Goal: Task Accomplishment & Management: Manage account settings

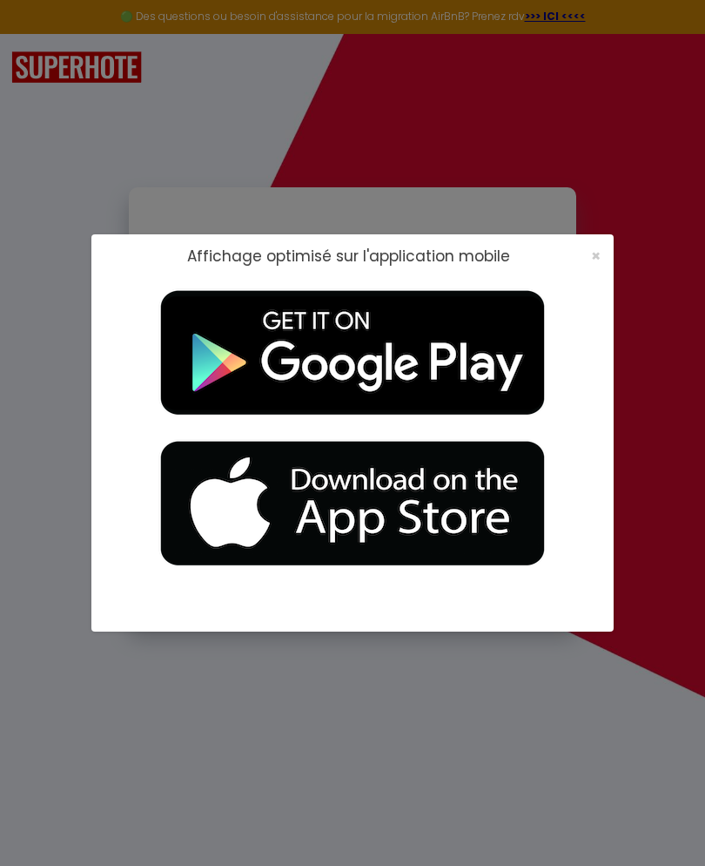
click at [586, 268] on div "Affichage optimisé sur l'application mobile ×" at bounding box center [352, 256] width 523 height 44
click at [591, 261] on span "×" at bounding box center [596, 256] width 10 height 22
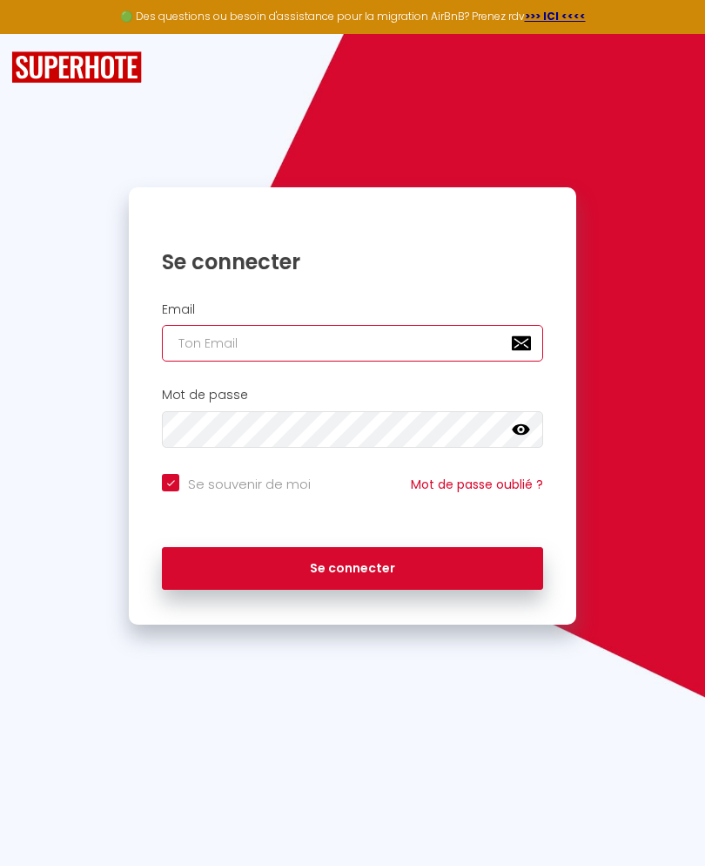
click at [342, 346] on input "email" at bounding box center [352, 343] width 381 height 37
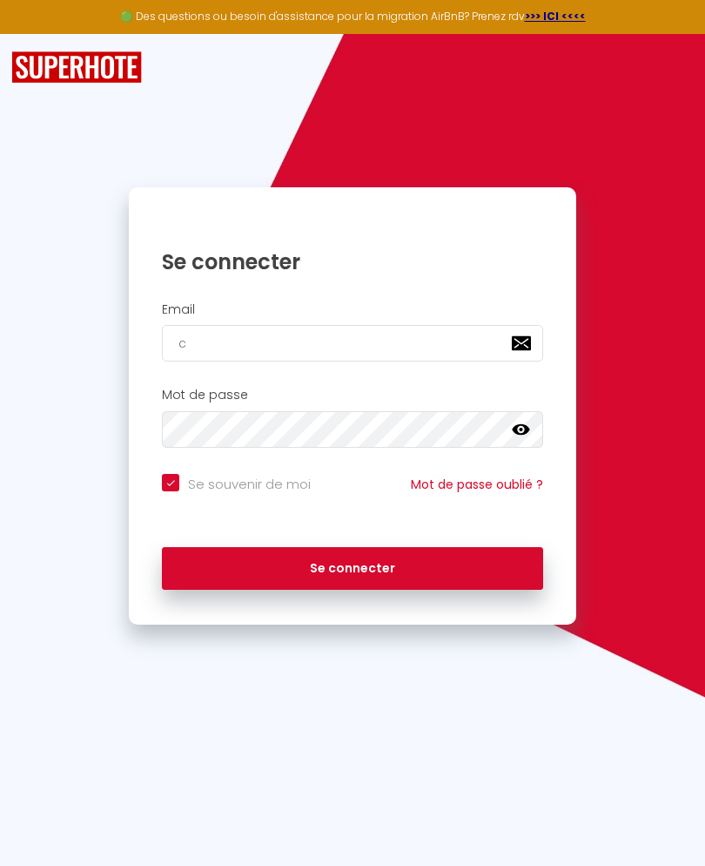
type input "ca"
checkbox input "true"
type input "cat"
checkbox input "true"
type input "[PERSON_NAME]"
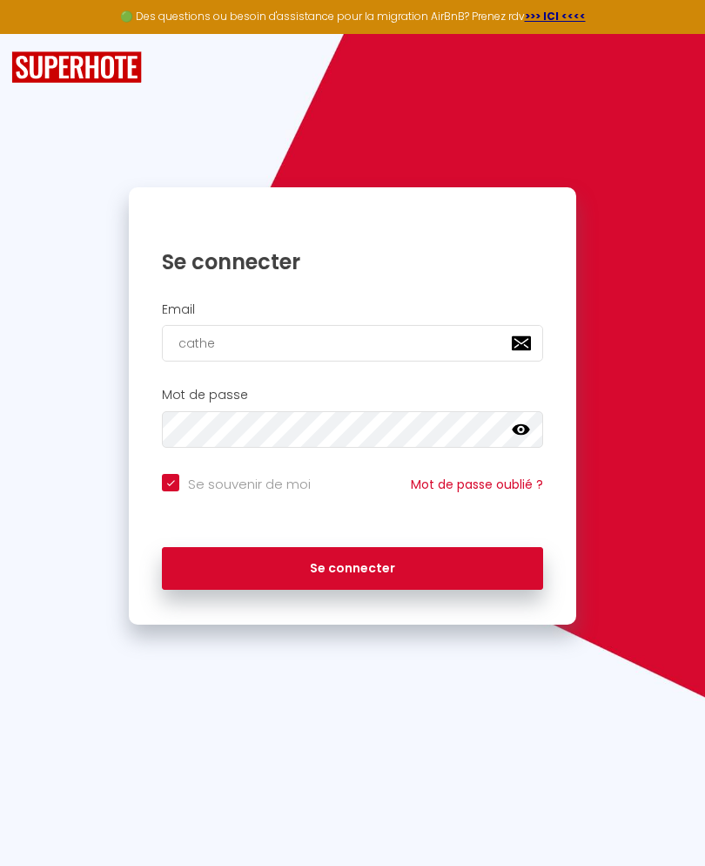
checkbox input "true"
type input "[PERSON_NAME]"
checkbox input "true"
type input "[PERSON_NAME]"
checkbox input "true"
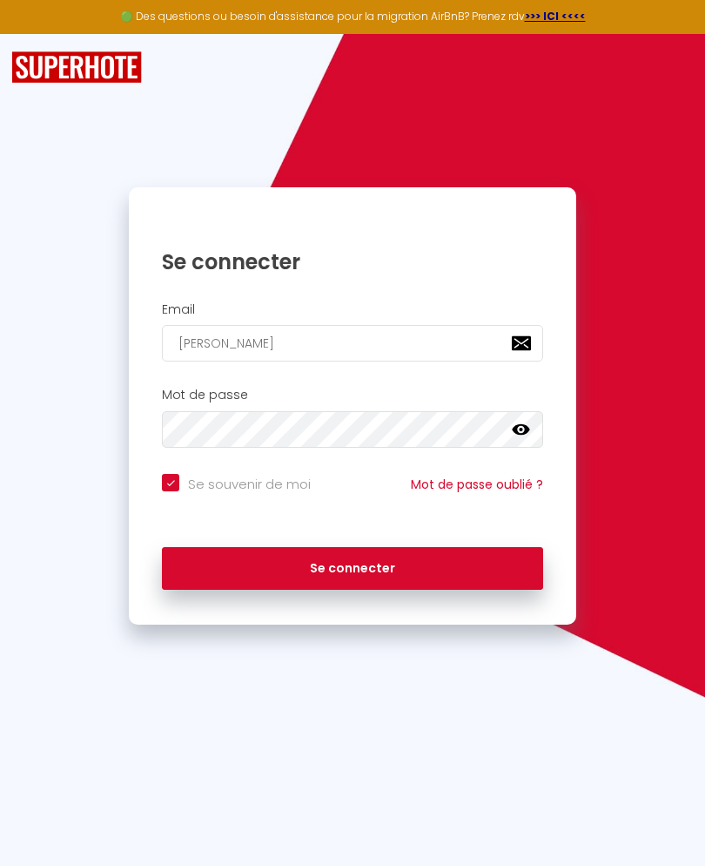
type input "[PERSON_NAME]."
checkbox input "true"
type input "[PERSON_NAME].v"
checkbox input "true"
type input "[PERSON_NAME][DOMAIN_NAME]"
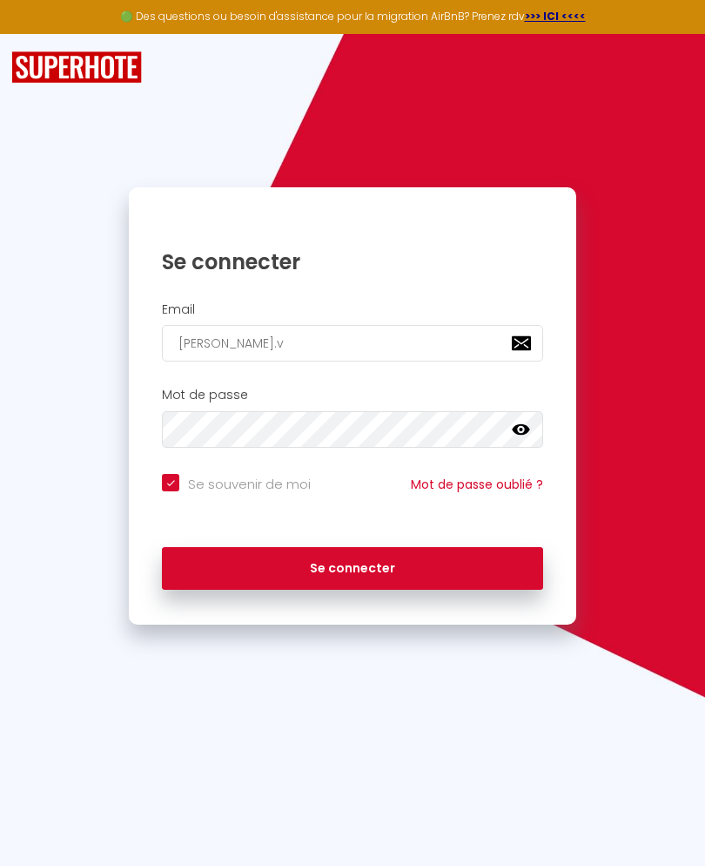
checkbox input "true"
type input "[PERSON_NAME].via"
checkbox input "true"
type input "[PERSON_NAME].vial"
checkbox input "true"
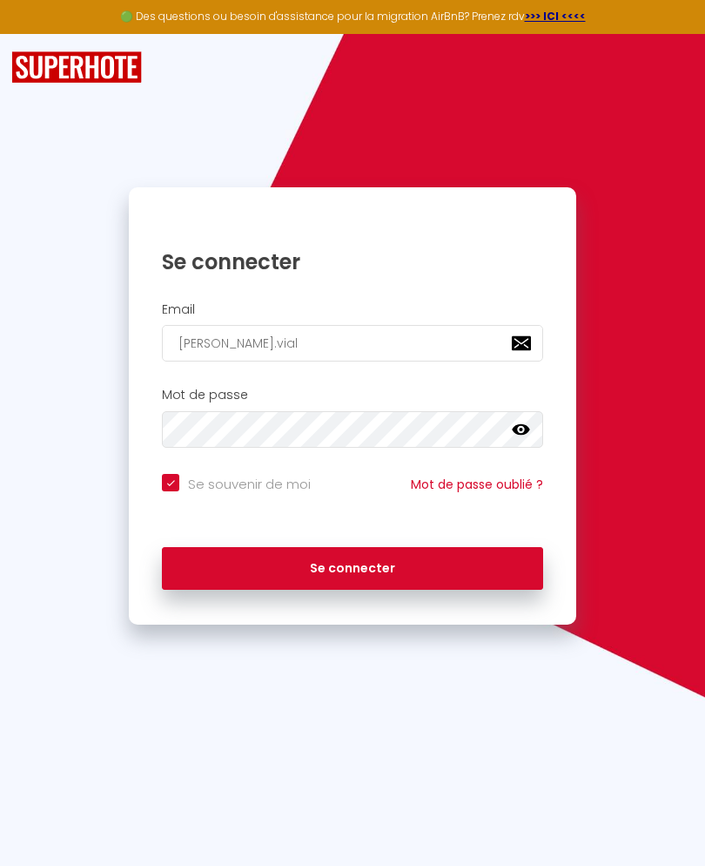
type input "[PERSON_NAME].vial@"
checkbox input "true"
type input "[PERSON_NAME]"
checkbox input "true"
type input "[PERSON_NAME]"
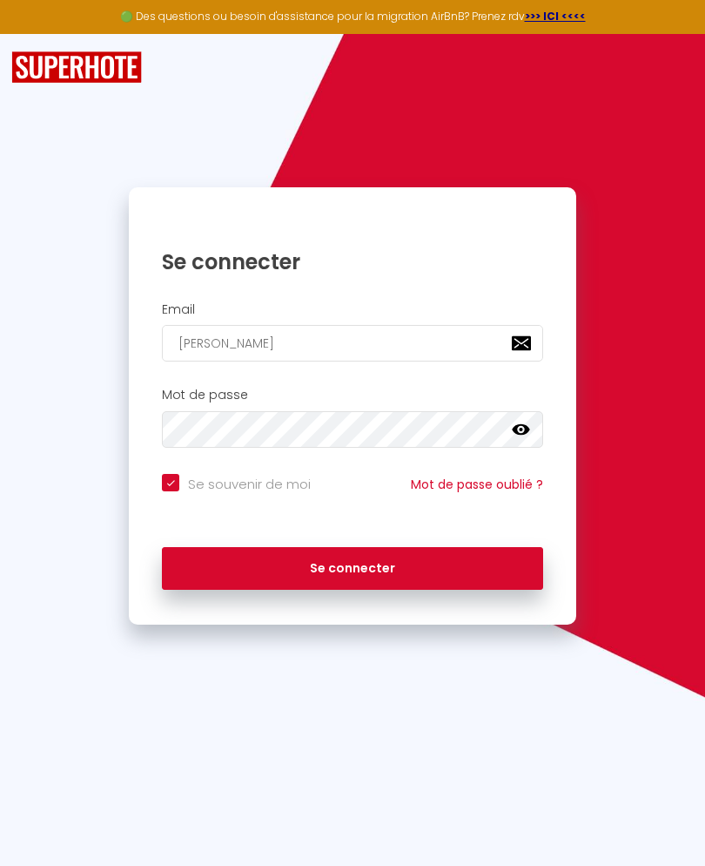
checkbox input "true"
type input "[PERSON_NAME]"
checkbox input "true"
type input "[PERSON_NAME]"
checkbox input "true"
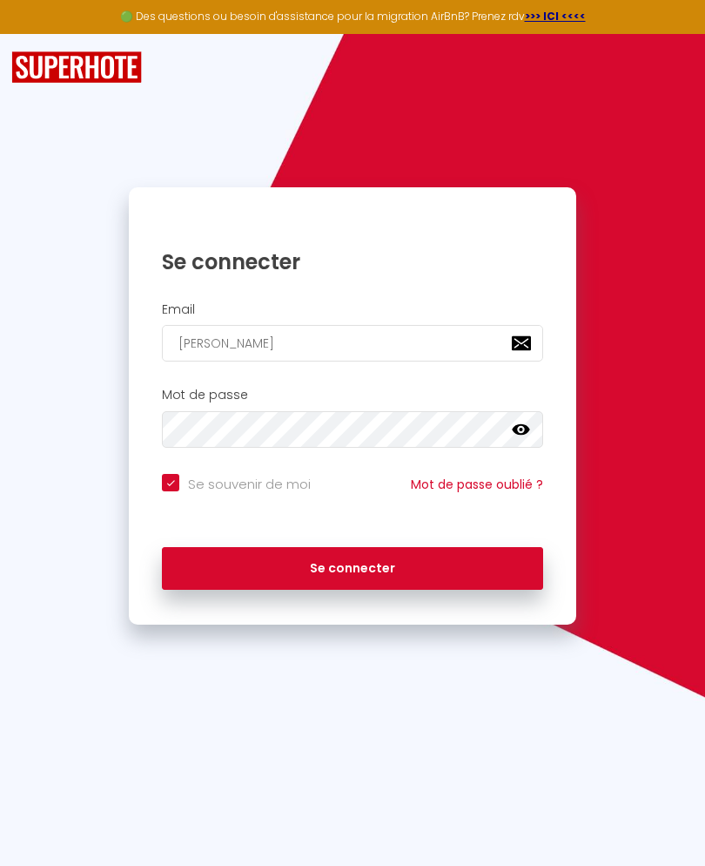
type input "[PERSON_NAME]"
checkbox input "true"
type input "[PERSON_NAME]"
checkbox input "true"
type input "[PERSON_NAME]"
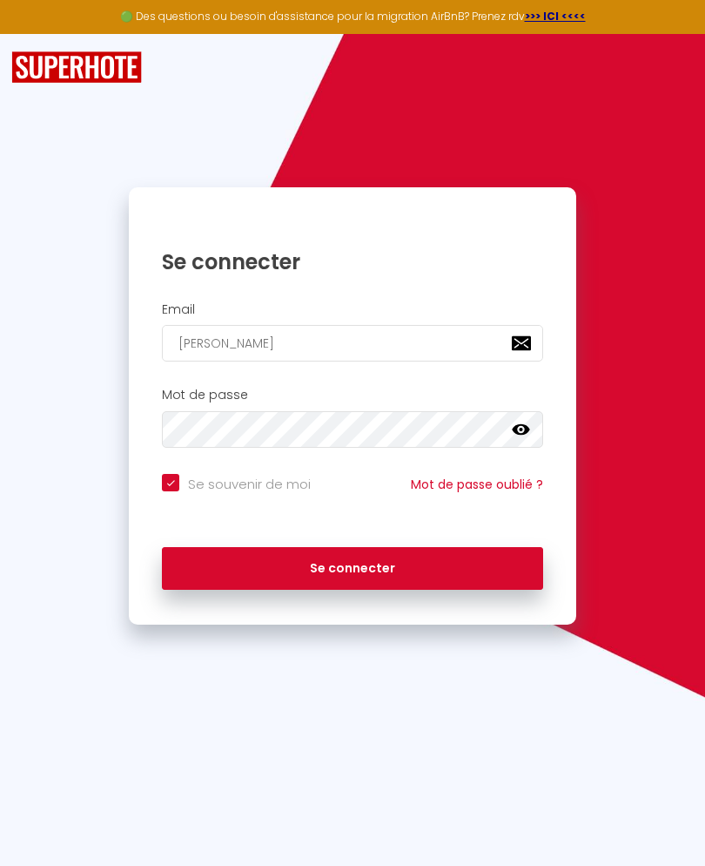
checkbox input "true"
type input "[PERSON_NAME]."
checkbox input "true"
type input "[PERSON_NAME]"
checkbox input "true"
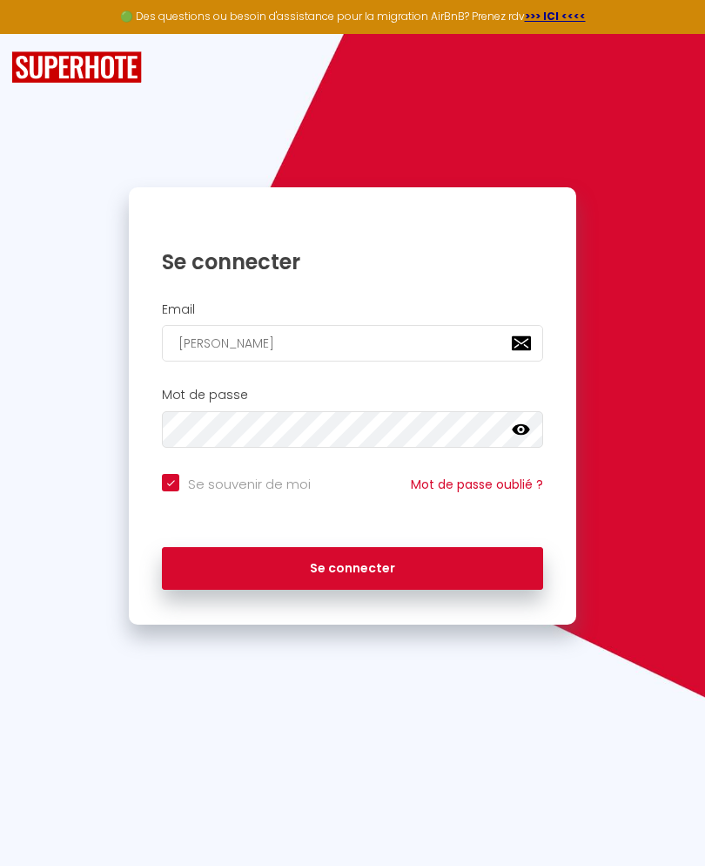
type input "[PERSON_NAME][EMAIL_ADDRESS][DOMAIN_NAME]"
checkbox input "true"
type input "[PERSON_NAME][EMAIL_ADDRESS][DOMAIN_NAME]"
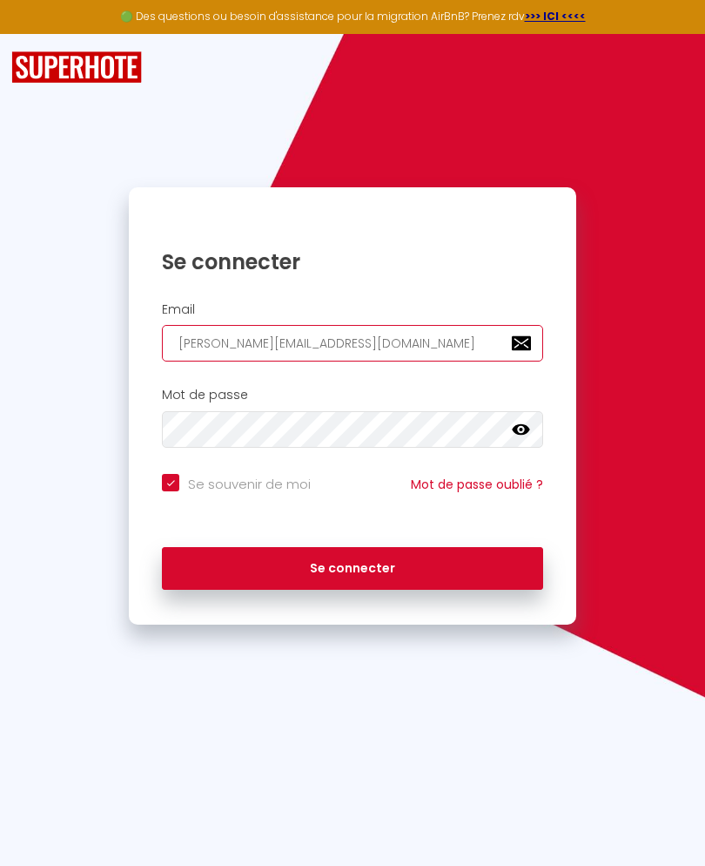
click at [352, 565] on button "Se connecter" at bounding box center [352, 569] width 381 height 44
checkbox input "true"
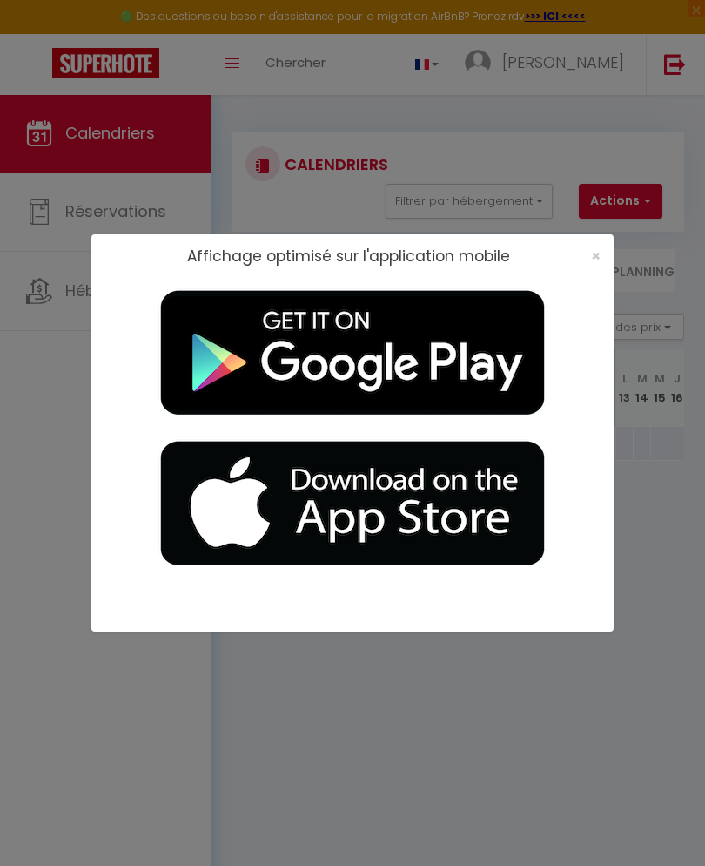
click at [596, 256] on span "×" at bounding box center [596, 256] width 10 height 22
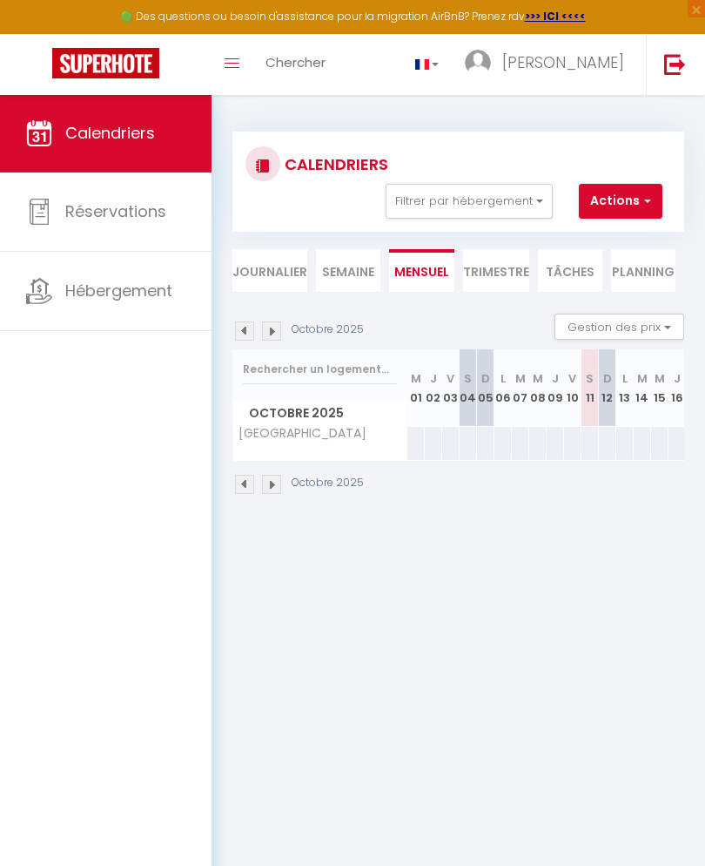
click at [105, 219] on span "Réservations" at bounding box center [115, 211] width 101 height 22
select select "not_cancelled"
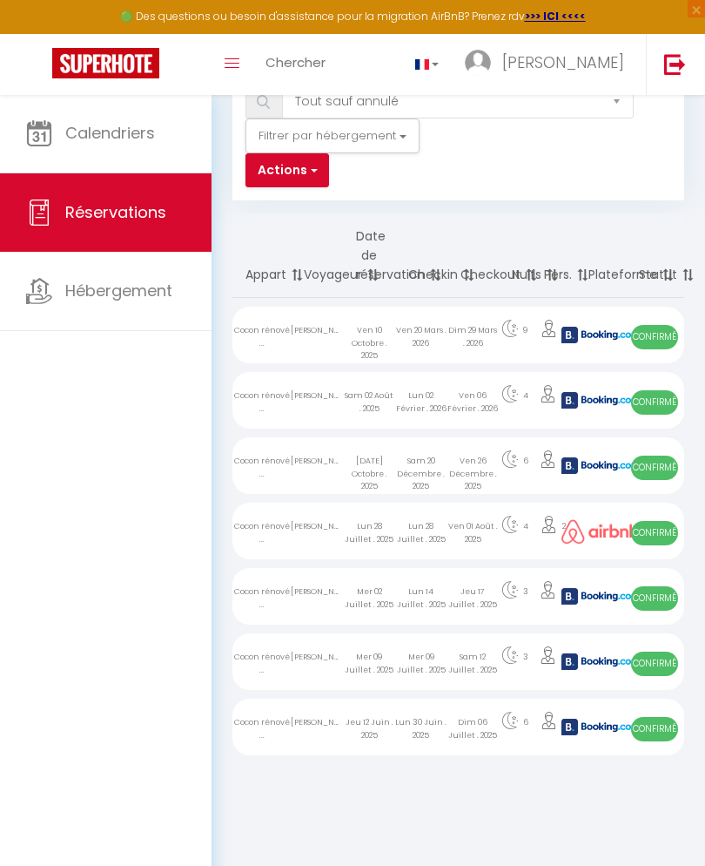
scroll to position [94, 0]
click at [433, 458] on div "Sam 20 Décembre . 2025" at bounding box center [421, 465] width 52 height 57
select select "OK"
select select "KO"
select select "0"
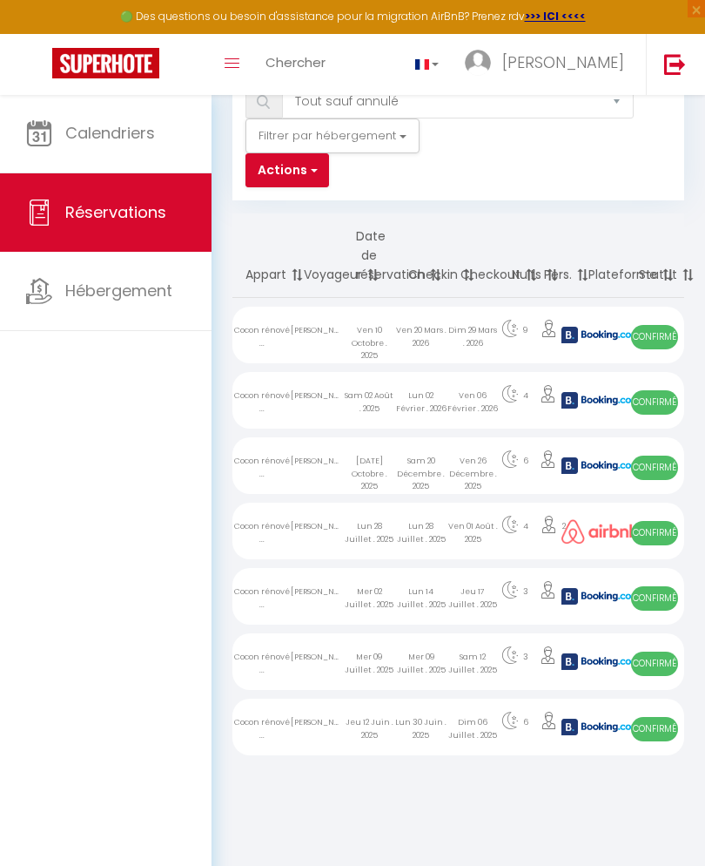
select select "0"
select select "1"
select select
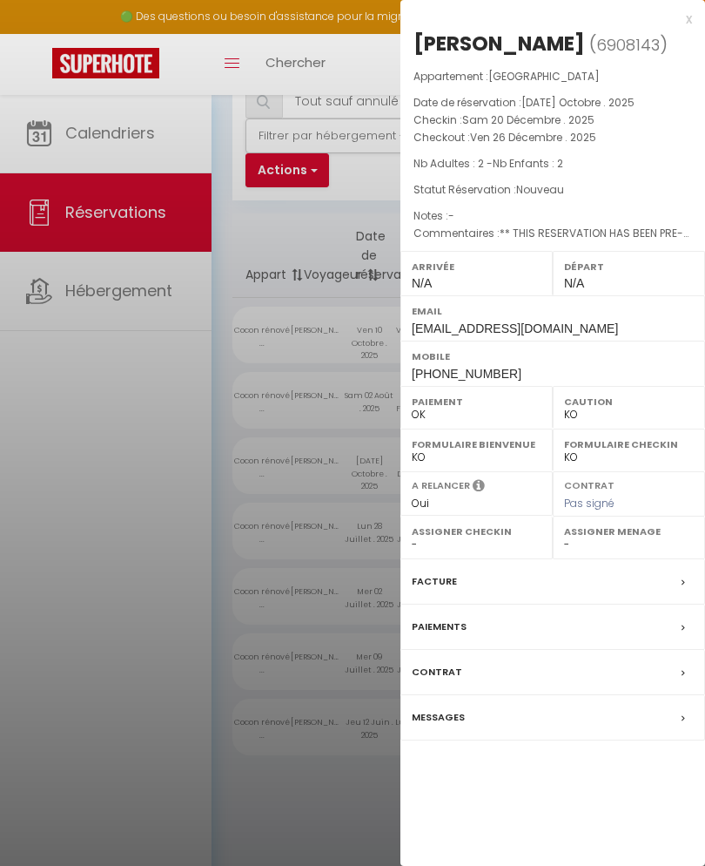
click at [684, 588] on icon at bounding box center [683, 582] width 3 height 10
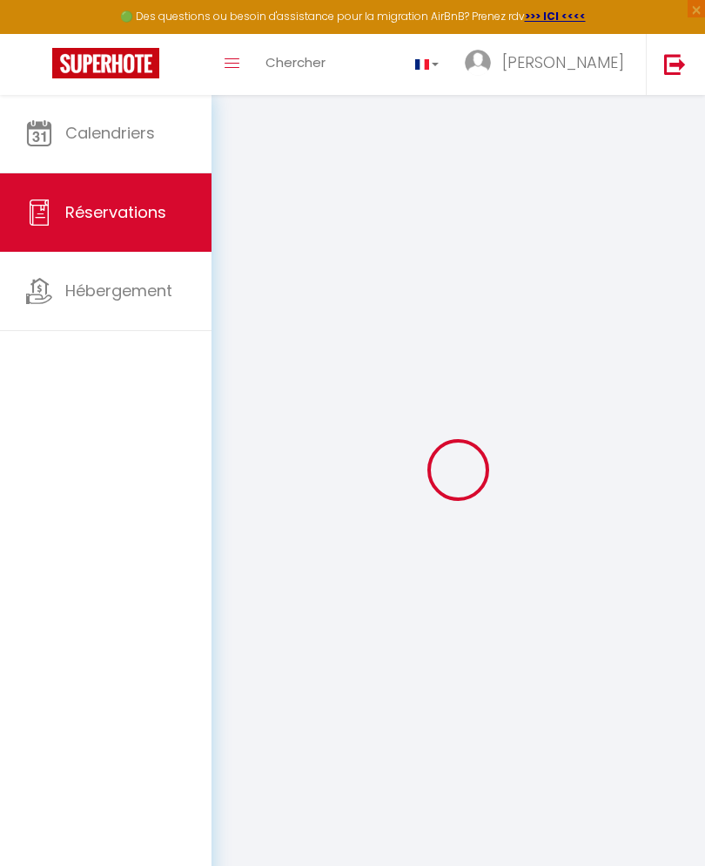
select select
checkbox input "false"
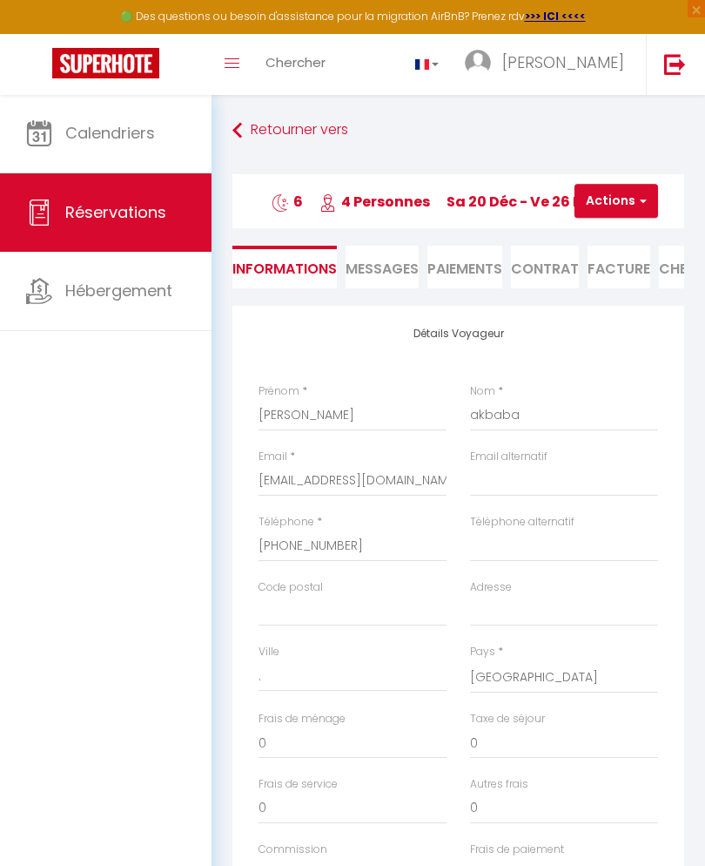
select select
checkbox input "false"
type textarea "** THIS RESERVATION HAS BEEN PRE-PAID ** BOOKING NOTE : Payment charge is EUR 4…"
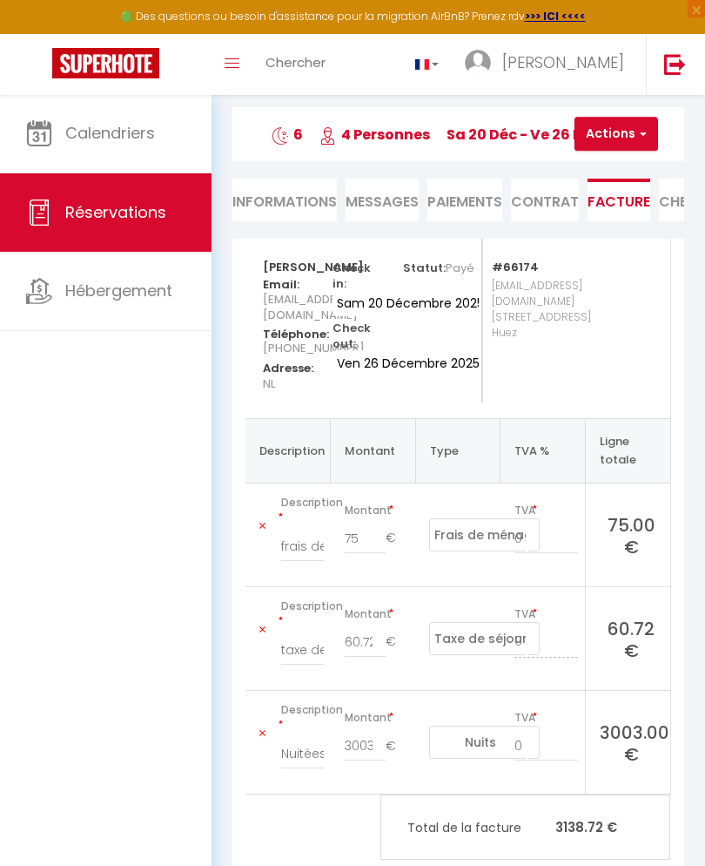
scroll to position [12, 0]
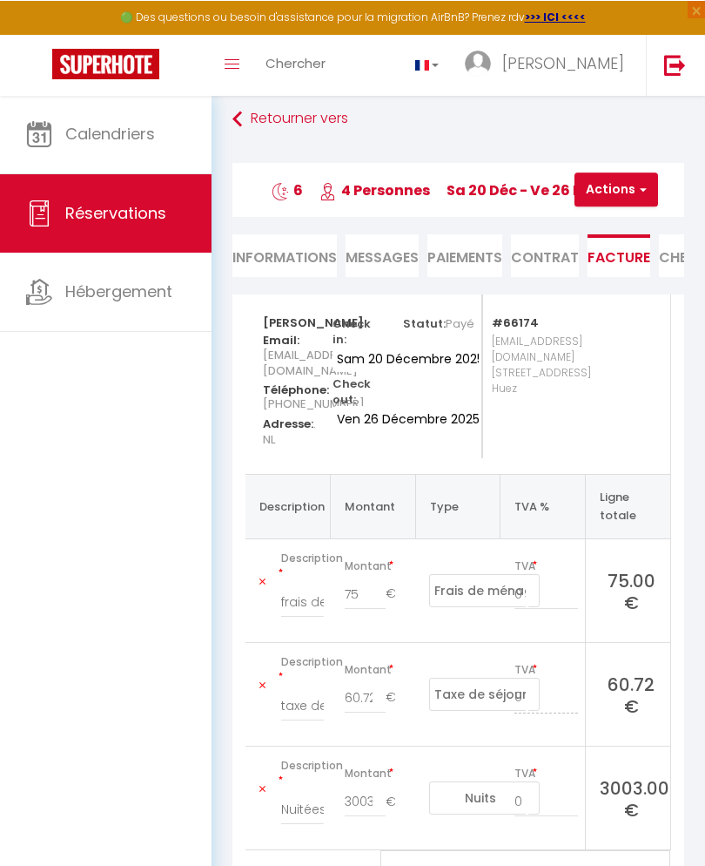
click at [239, 125] on icon at bounding box center [238, 118] width 10 height 31
select select "not_cancelled"
select select
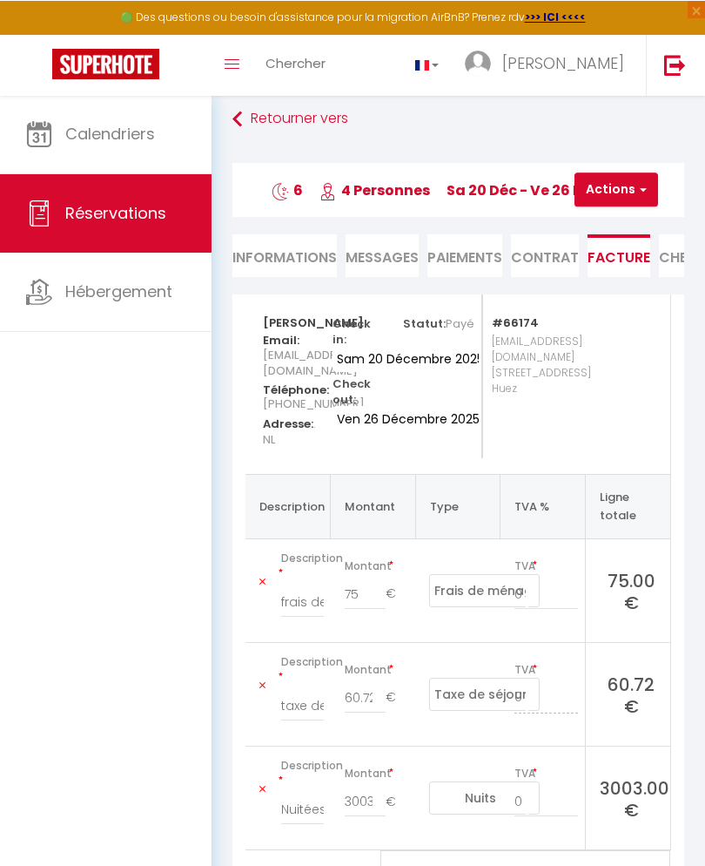
select select
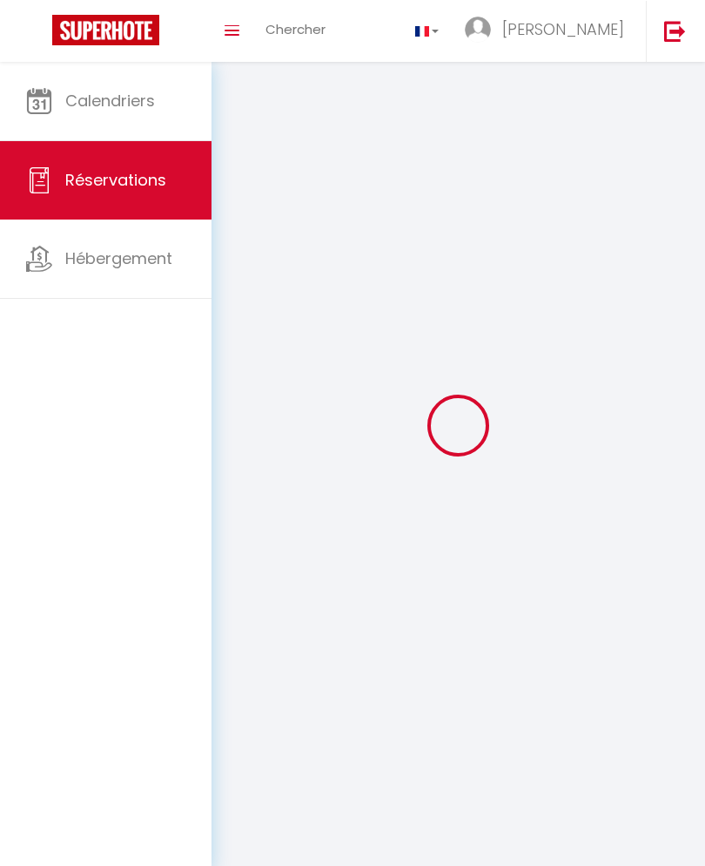
select select
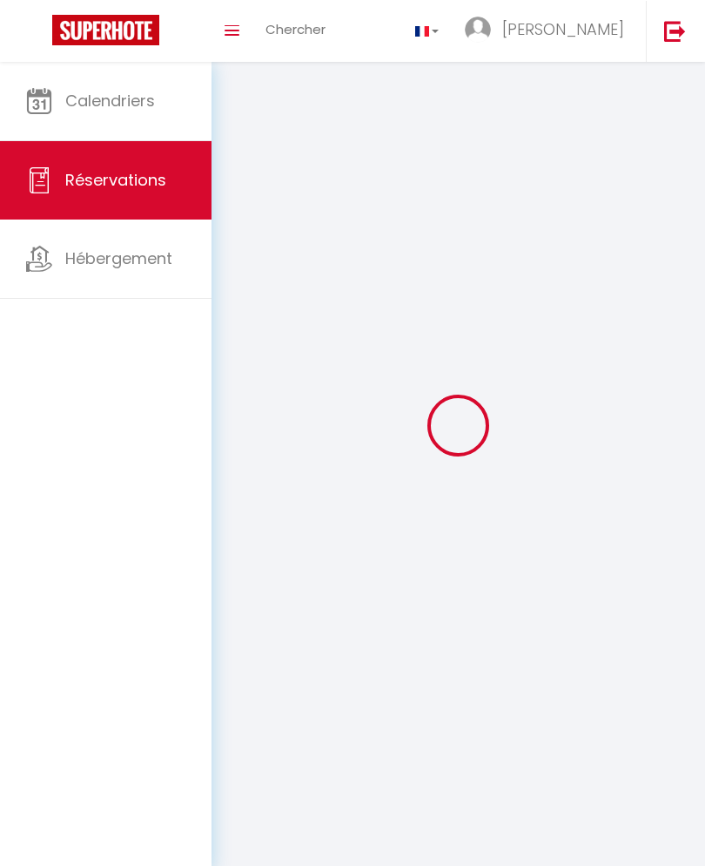
select select
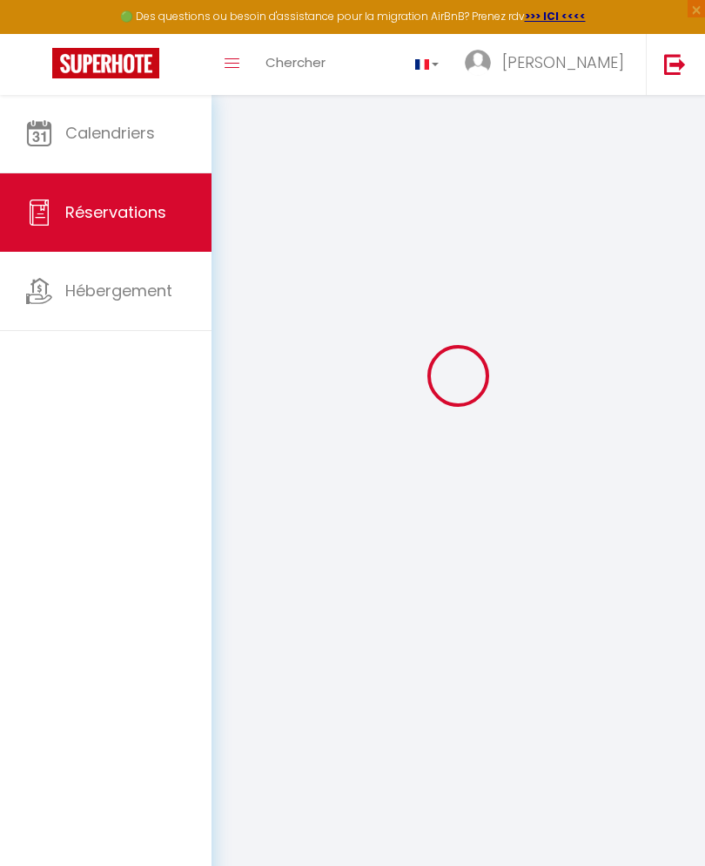
select select
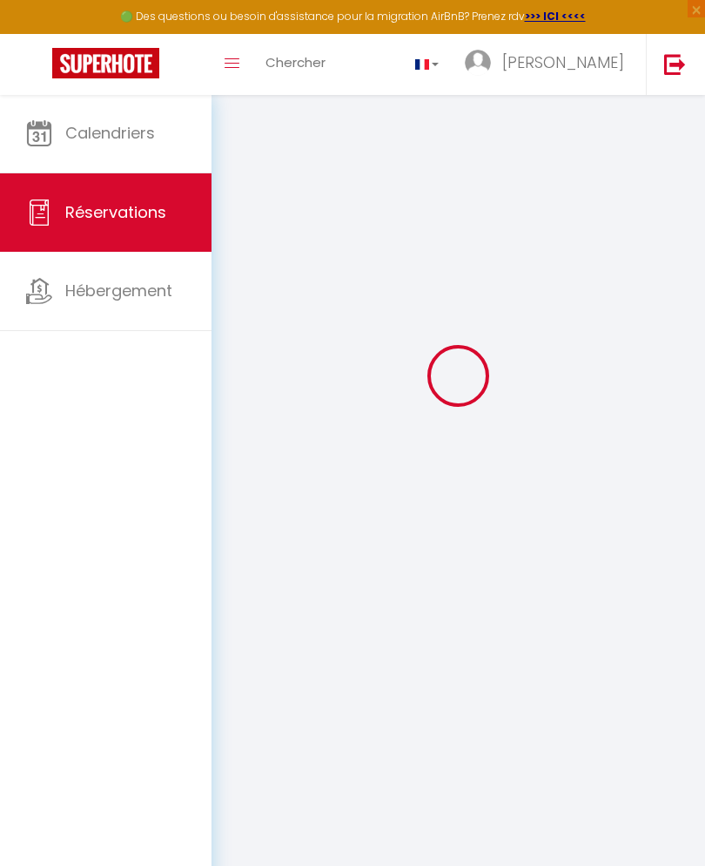
select select
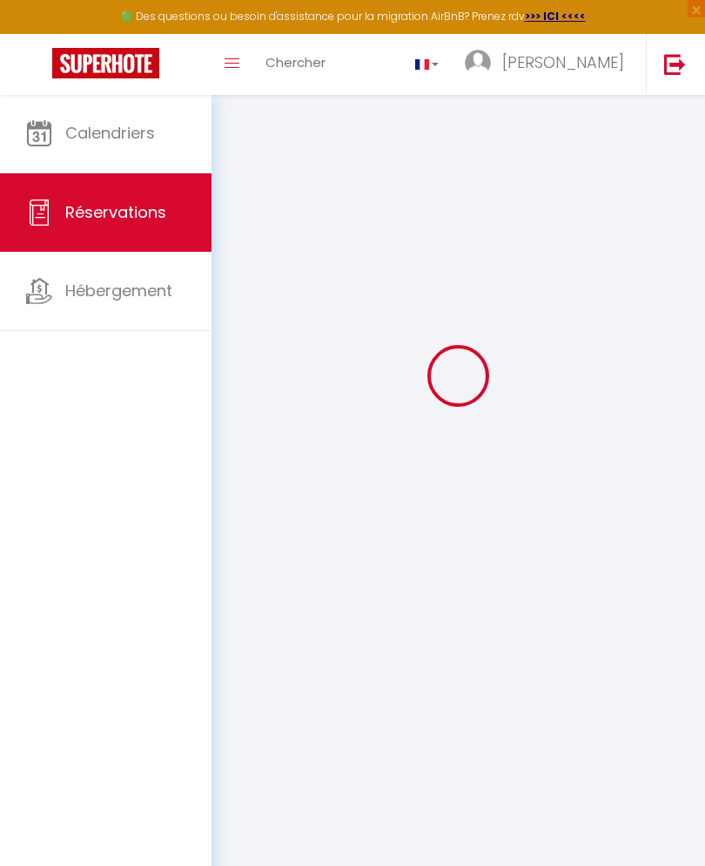
select select
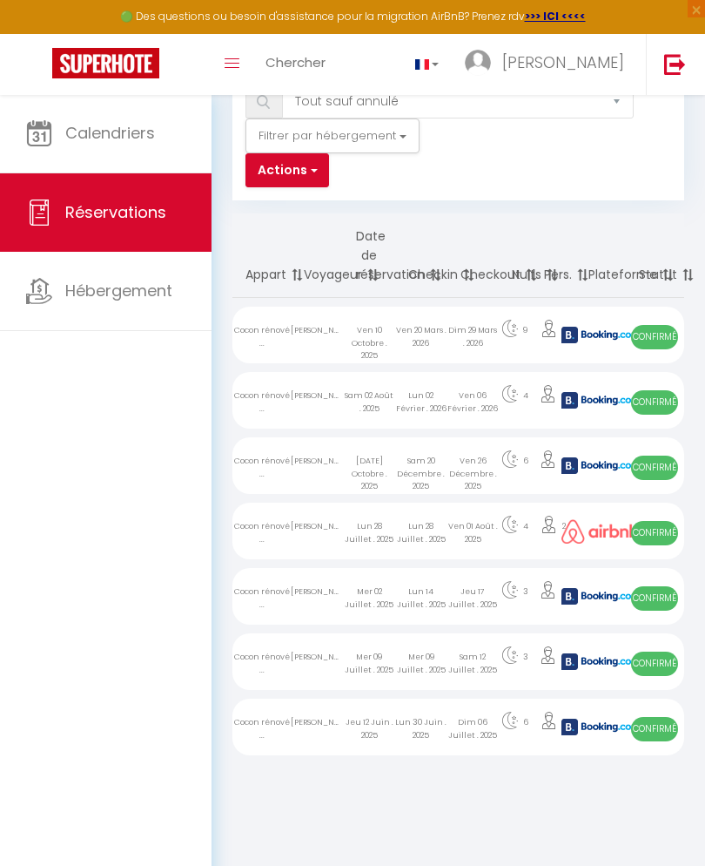
click at [454, 398] on div "Ven 06 Février . 2026" at bounding box center [474, 400] width 52 height 57
select select "OK"
select select "KO"
select select "0"
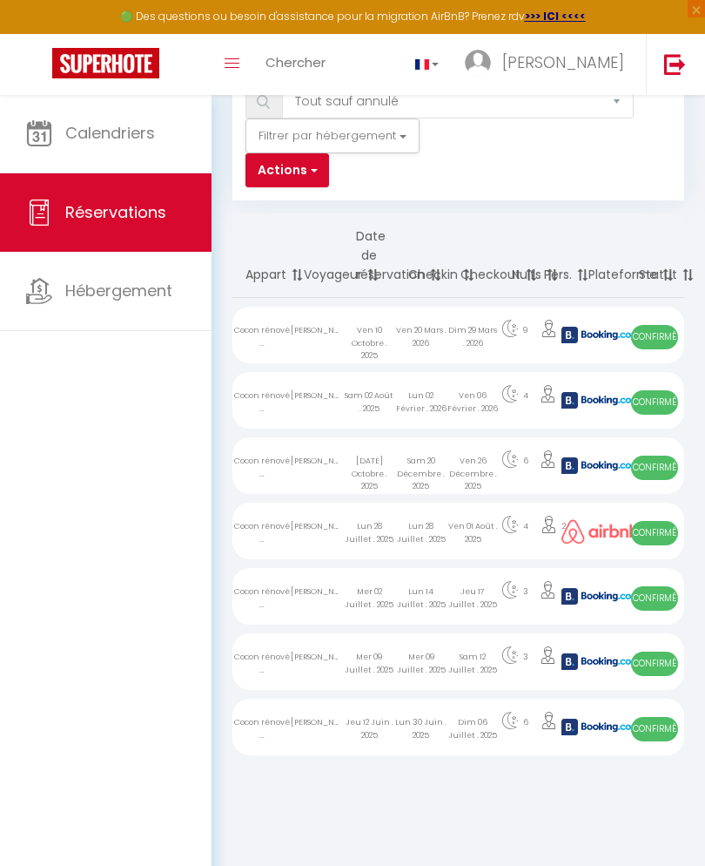
select select "1"
select select
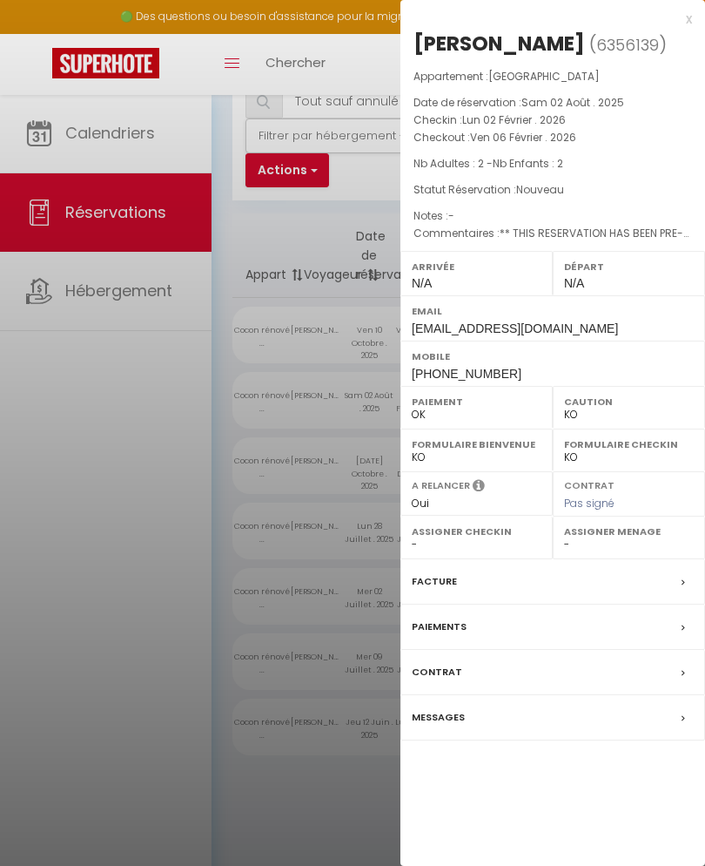
click at [652, 578] on div "Facture" at bounding box center [553, 581] width 305 height 45
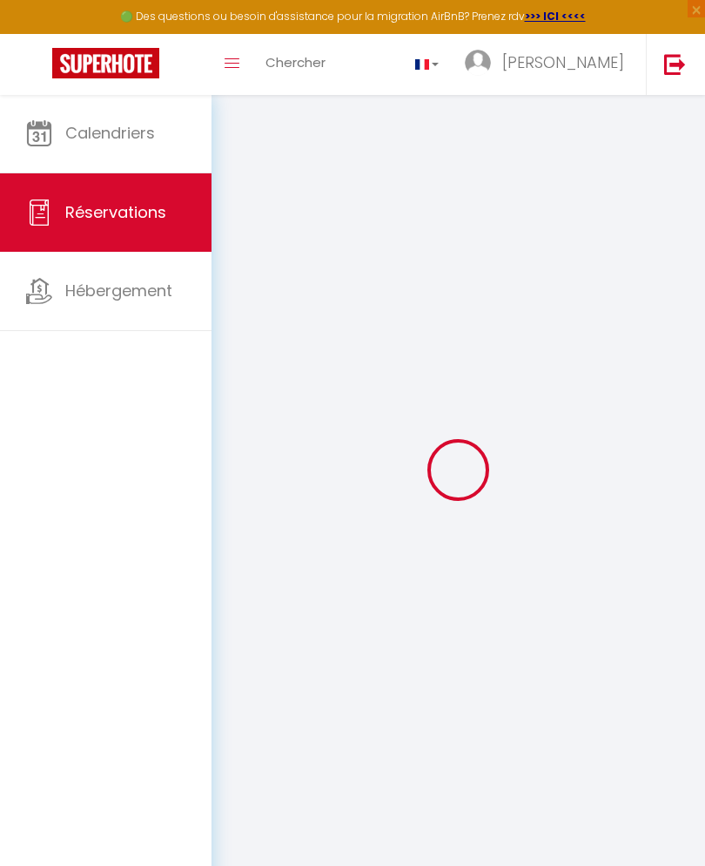
select select "cleaning"
select select "taxes"
select select
checkbox input "false"
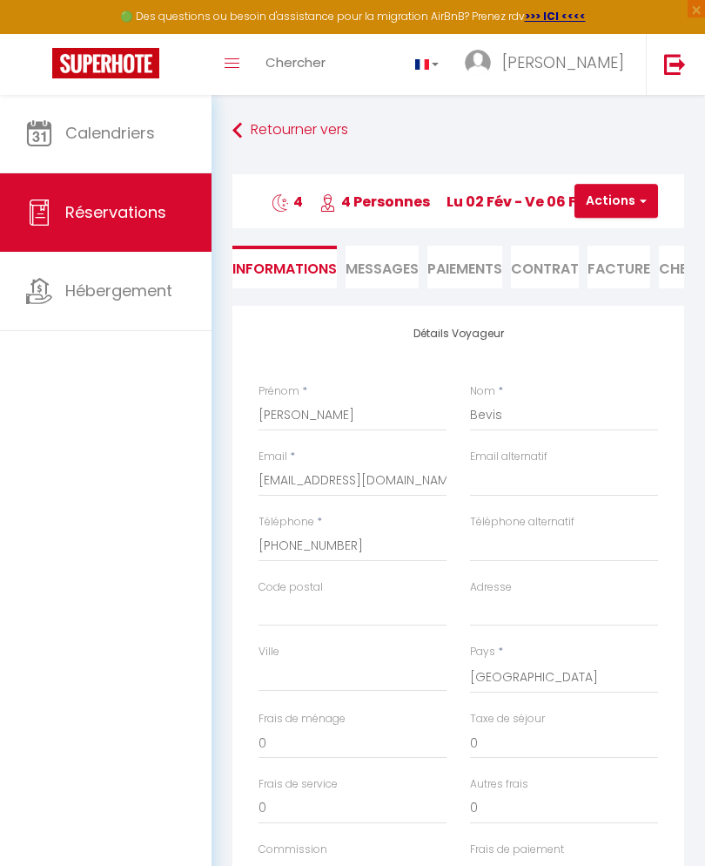
select select
checkbox input "false"
type textarea "** THIS RESERVATION HAS BEEN PRE-PAID ** BOOKING NOTE : Payment charge is EUR 1…"
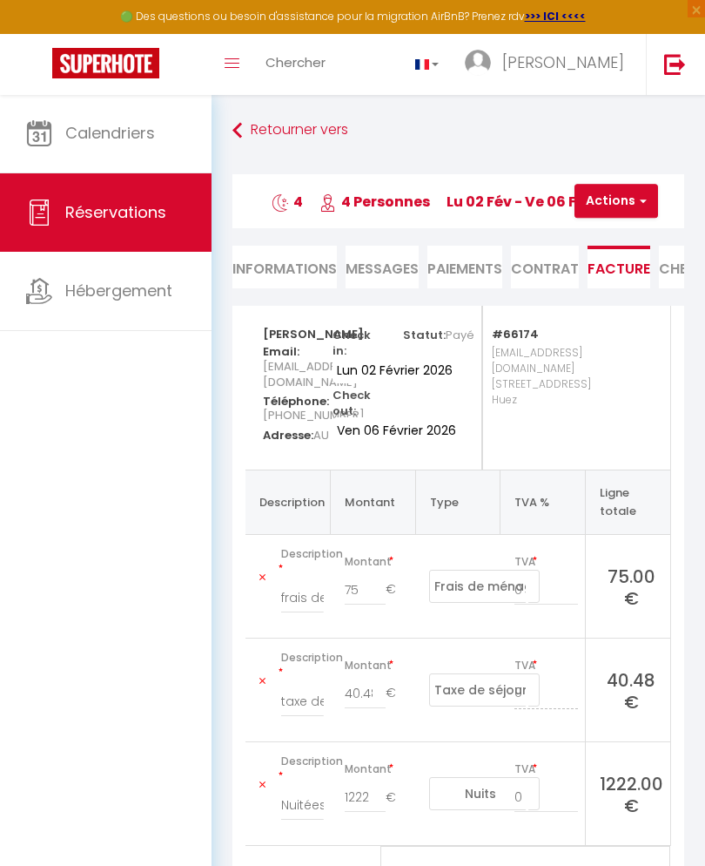
click at [243, 135] on link "Retourner vers" at bounding box center [459, 130] width 452 height 31
select select "not_cancelled"
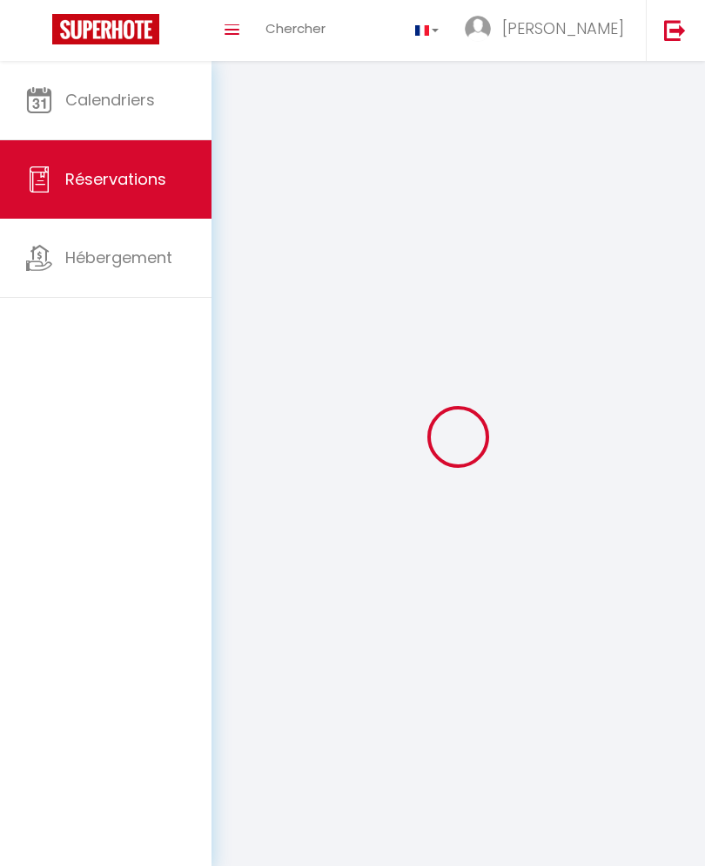
scroll to position [119, 0]
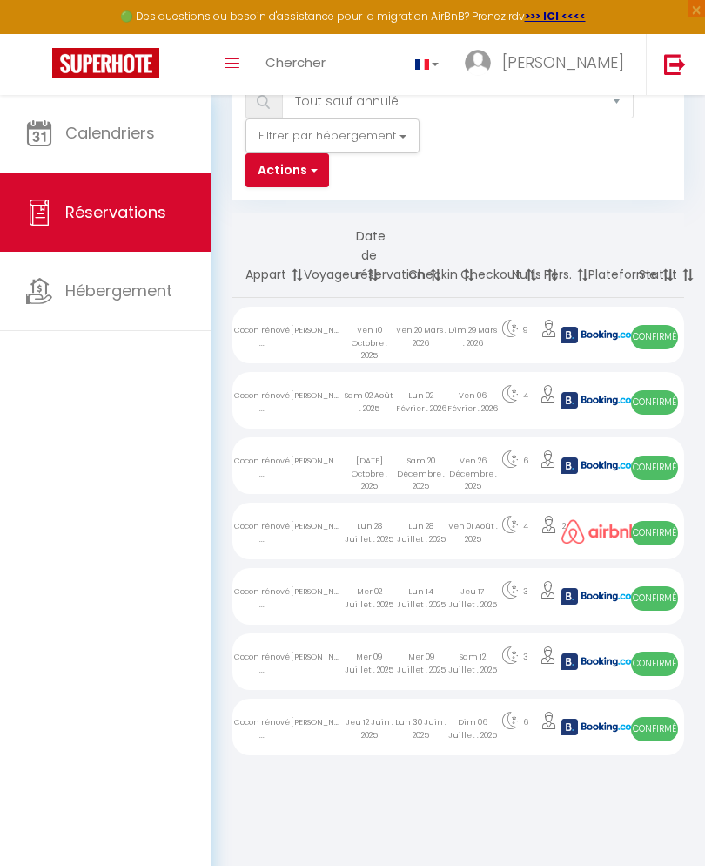
click at [444, 307] on div "Ven 20 Mars . 2026" at bounding box center [421, 335] width 52 height 57
select select "OK"
select select "KO"
select select "0"
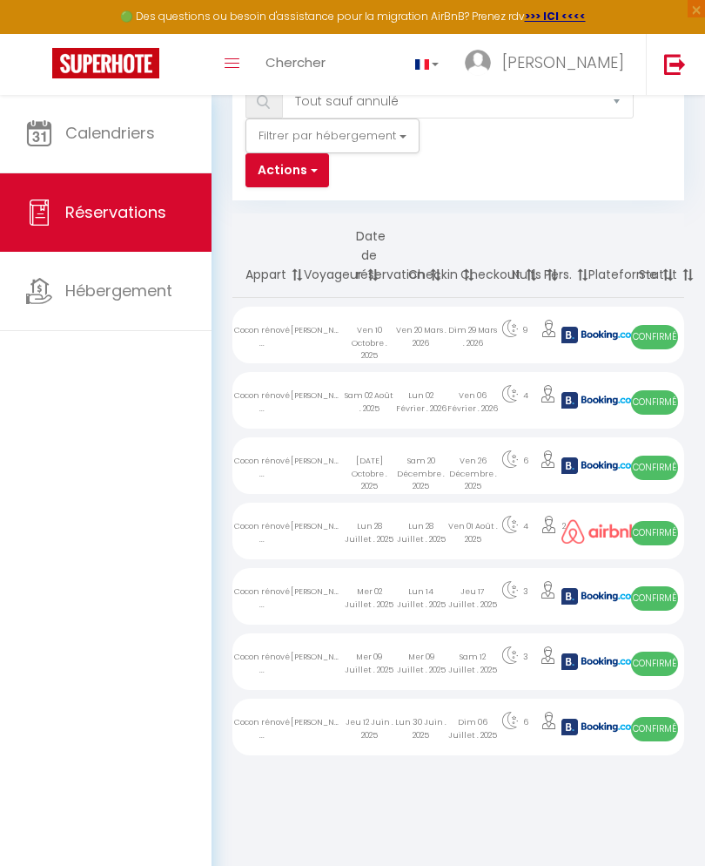
select select "1"
select select
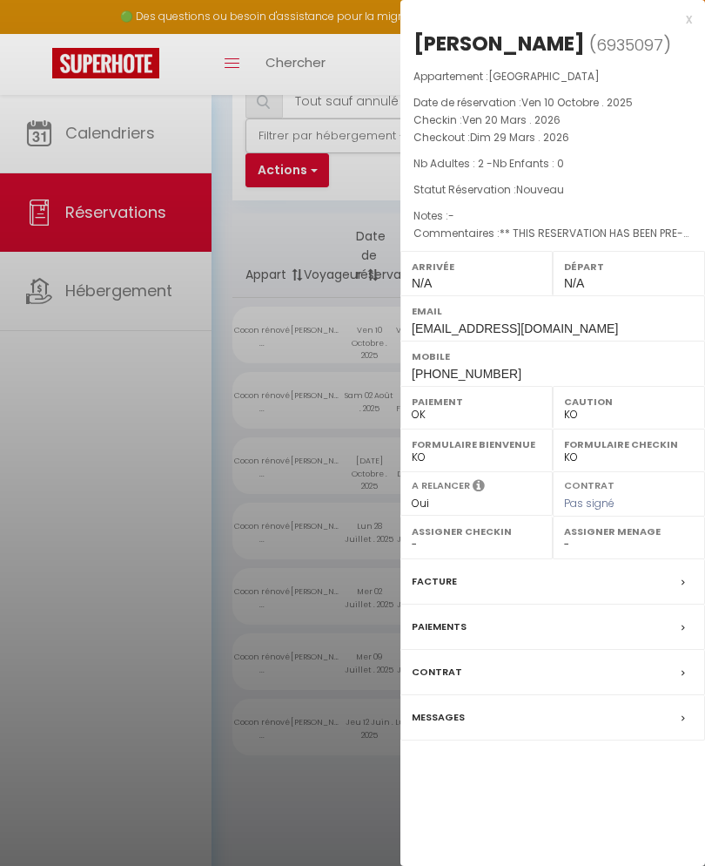
click at [565, 580] on div "Facture" at bounding box center [553, 581] width 305 height 45
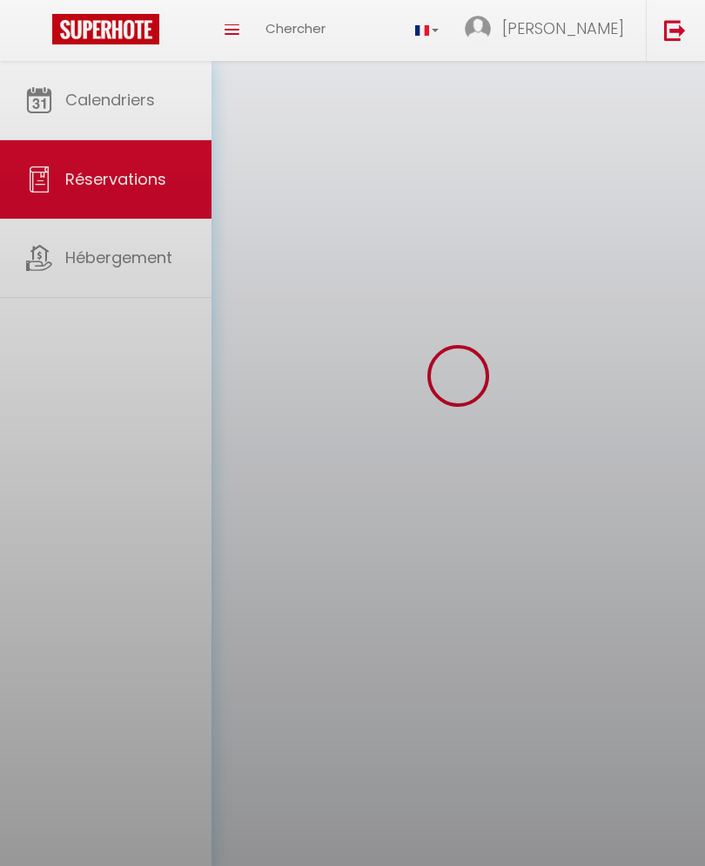
scroll to position [25, 0]
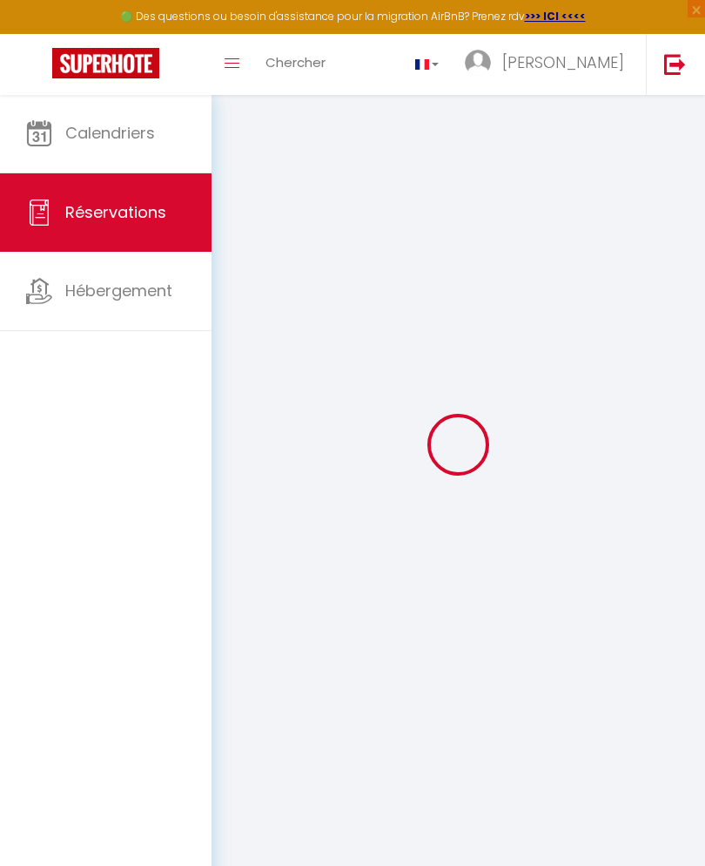
select select "cleaning"
select select "taxes"
select select
checkbox input "false"
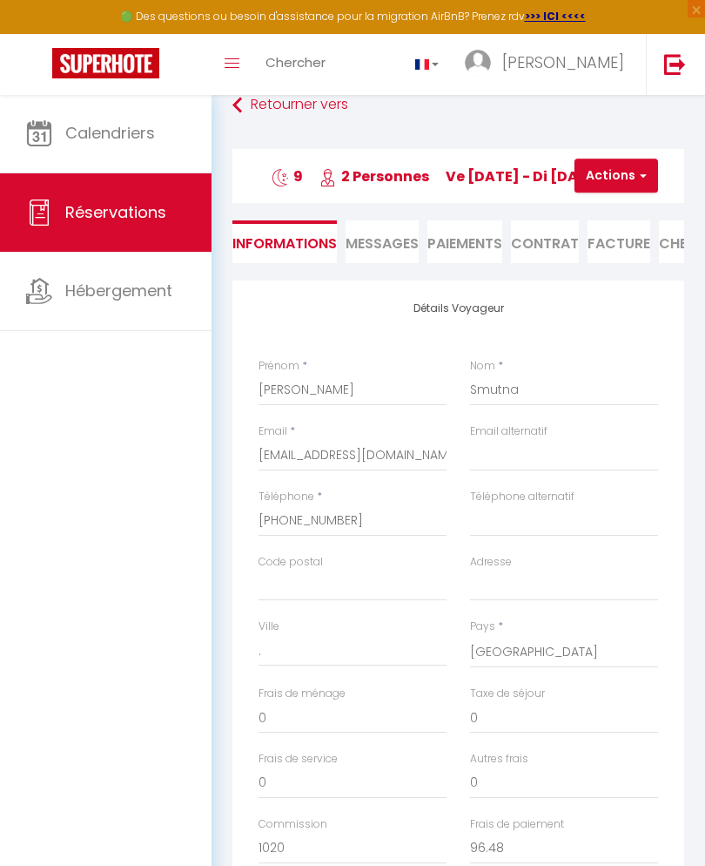
select select
checkbox input "false"
type textarea "** THIS RESERVATION HAS BEEN PRE-PAID ** BOOKING NOTE : Payment charge is EUR 9…"
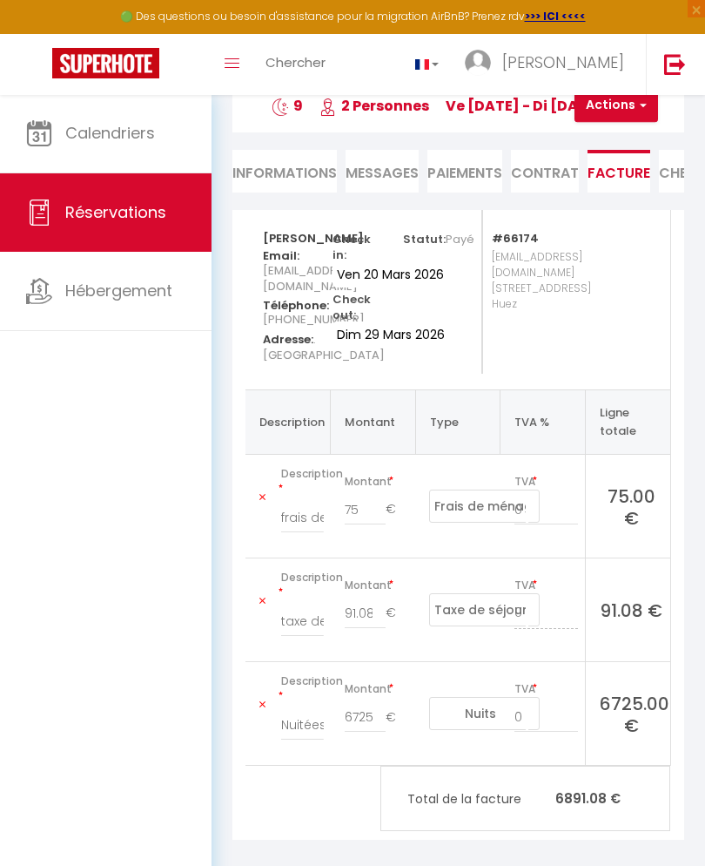
scroll to position [94, 0]
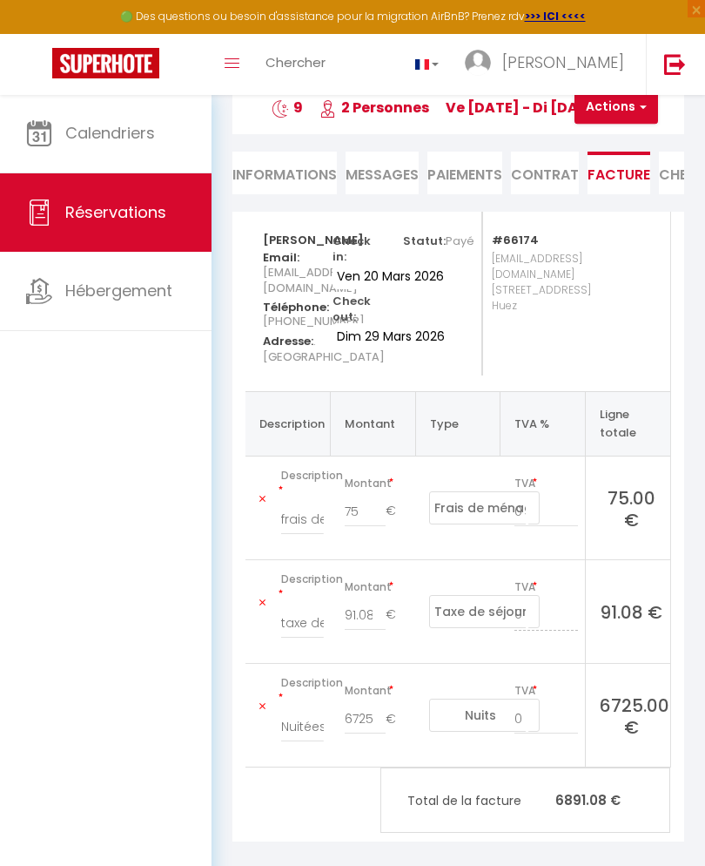
click at [67, 601] on div "Calendriers Réservations Hébergement" at bounding box center [106, 498] width 212 height 808
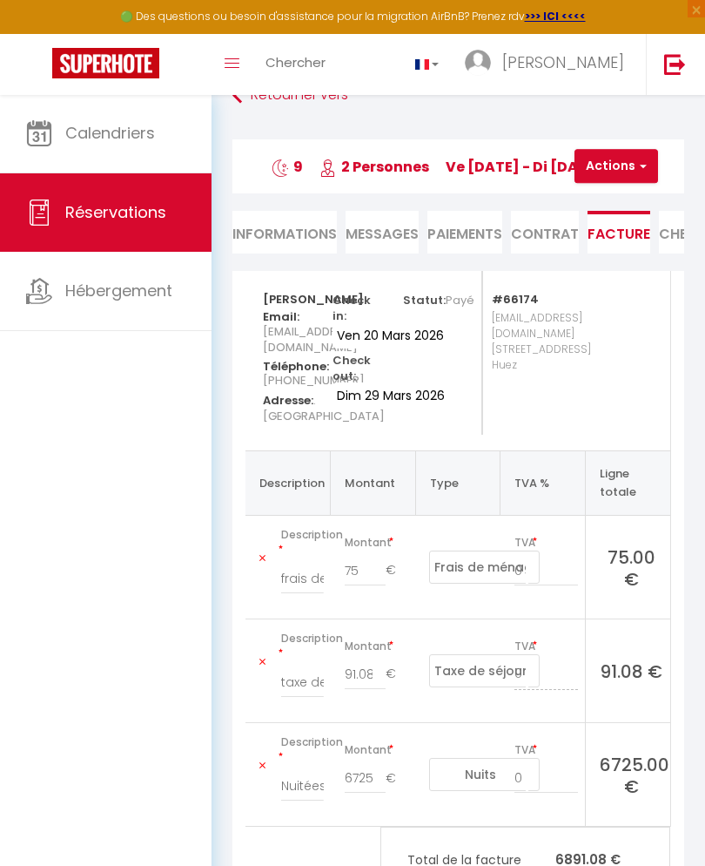
scroll to position [0, 0]
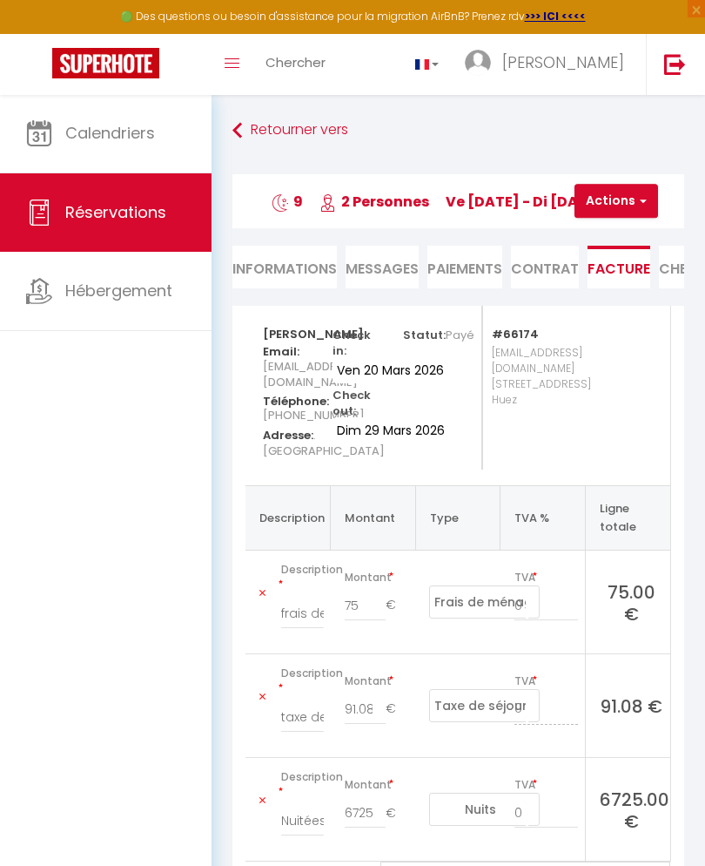
click at [236, 132] on icon at bounding box center [238, 130] width 10 height 31
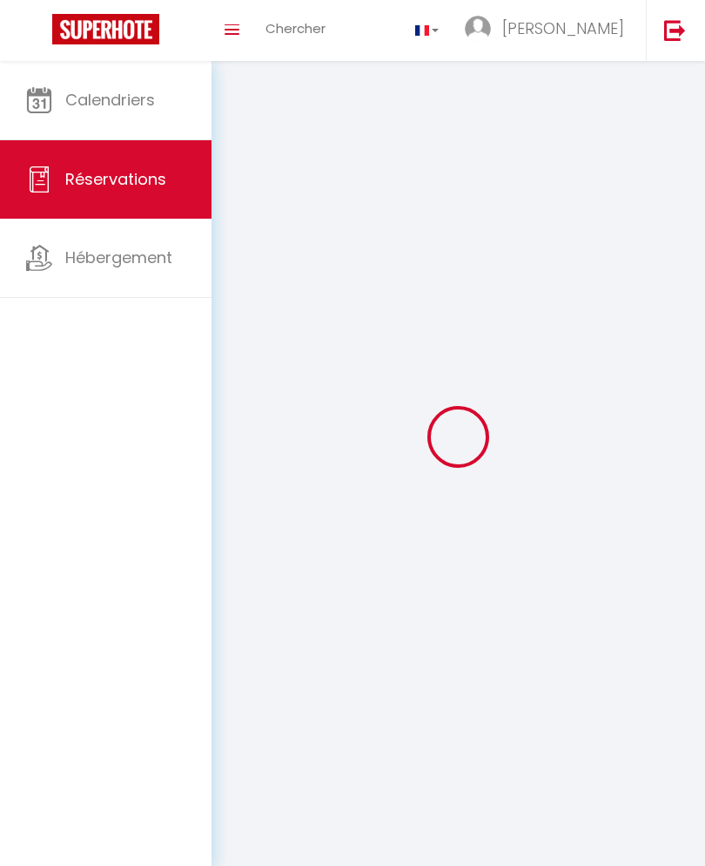
scroll to position [119, 0]
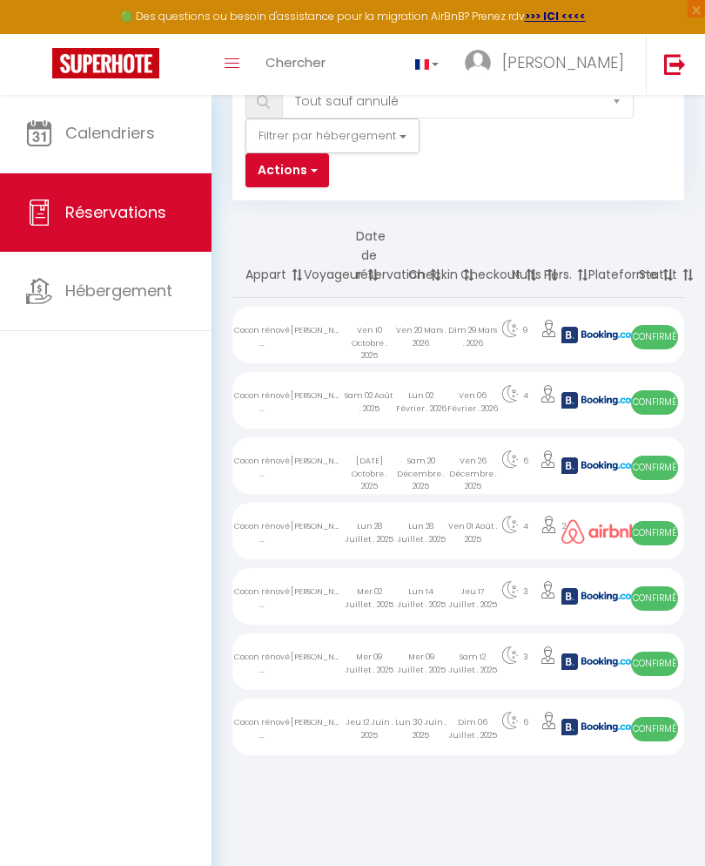
click at [85, 124] on span "Calendriers" at bounding box center [110, 133] width 90 height 22
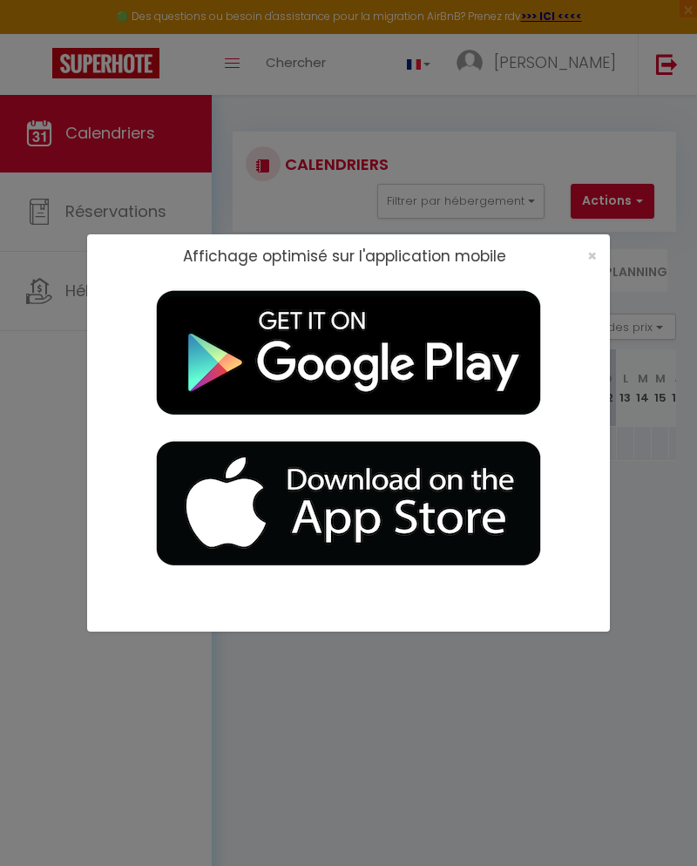
click at [588, 260] on span "×" at bounding box center [592, 256] width 10 height 22
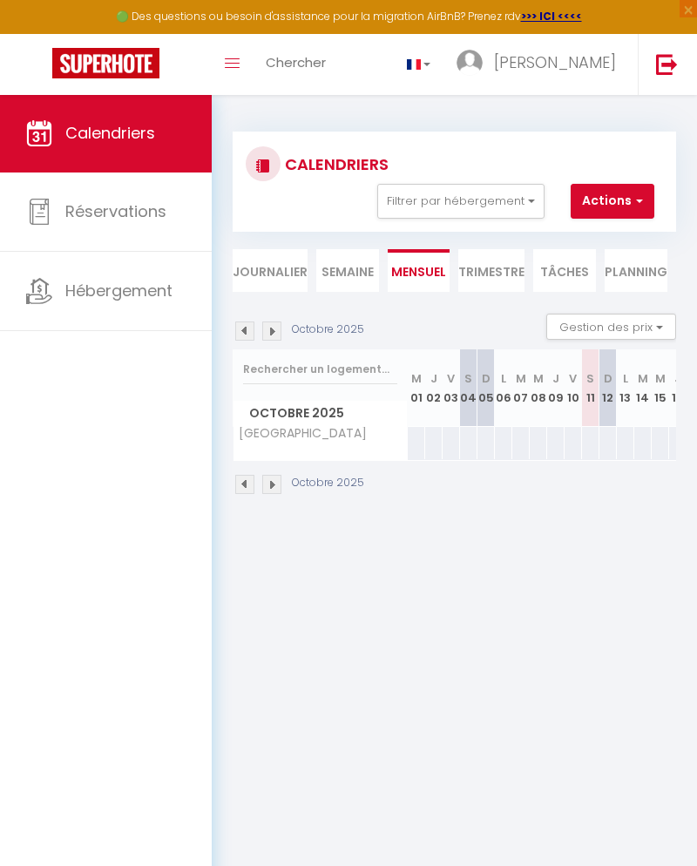
click at [118, 208] on span "Réservations" at bounding box center [115, 211] width 101 height 22
select select "not_cancelled"
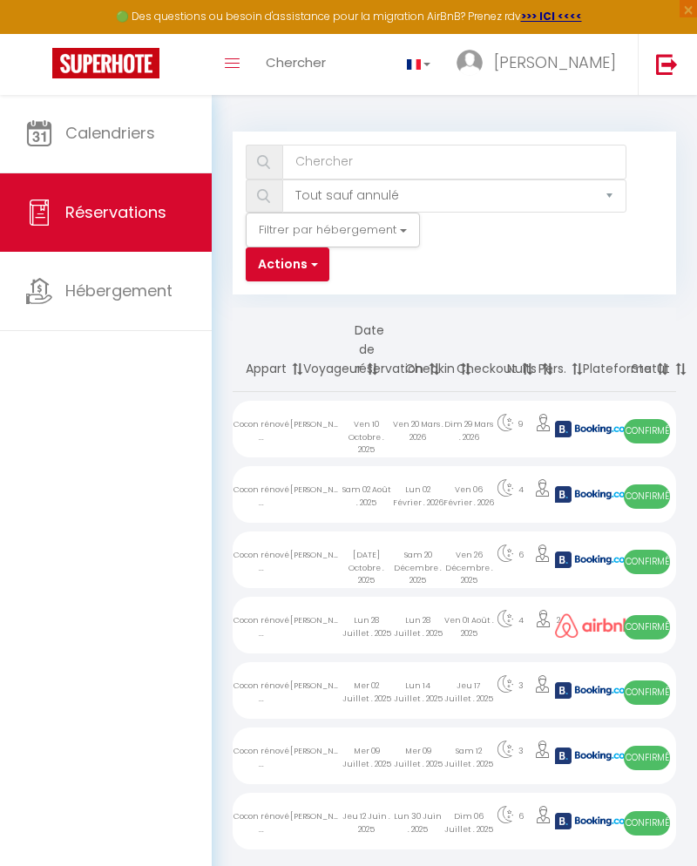
click at [91, 132] on span "Calendriers" at bounding box center [110, 133] width 90 height 22
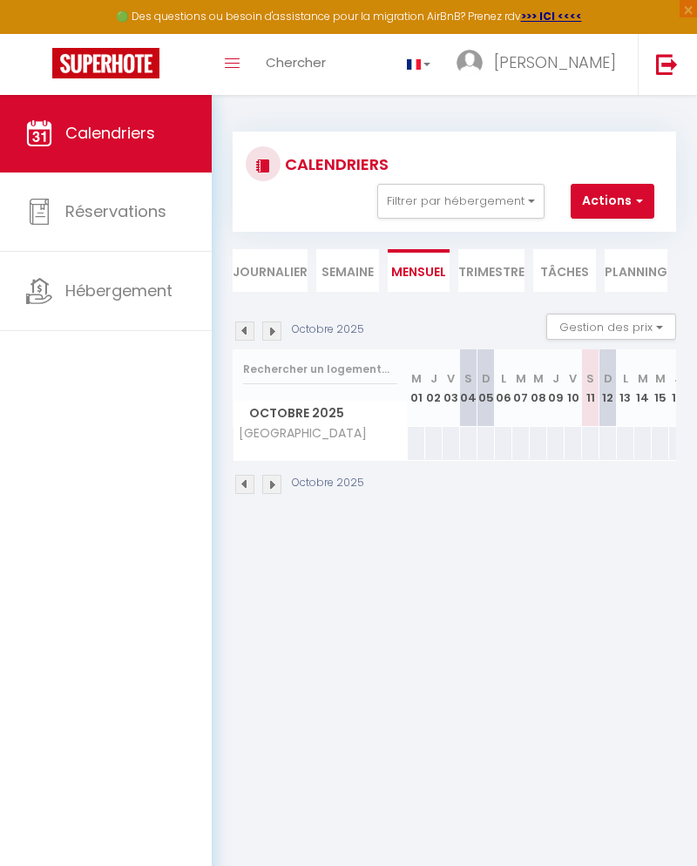
click at [114, 210] on span "Réservations" at bounding box center [115, 211] width 101 height 22
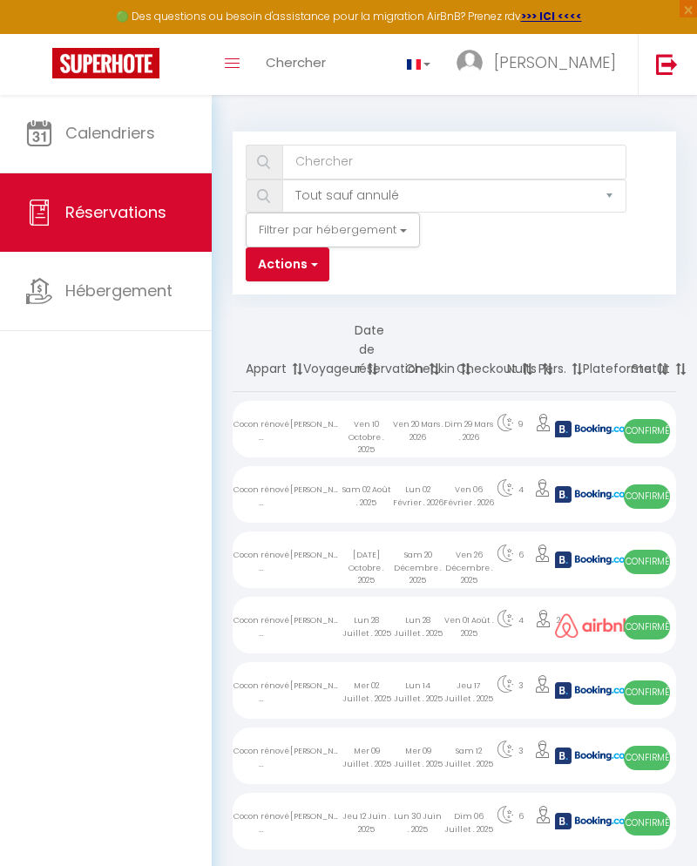
click at [122, 128] on span "Calendriers" at bounding box center [110, 133] width 90 height 22
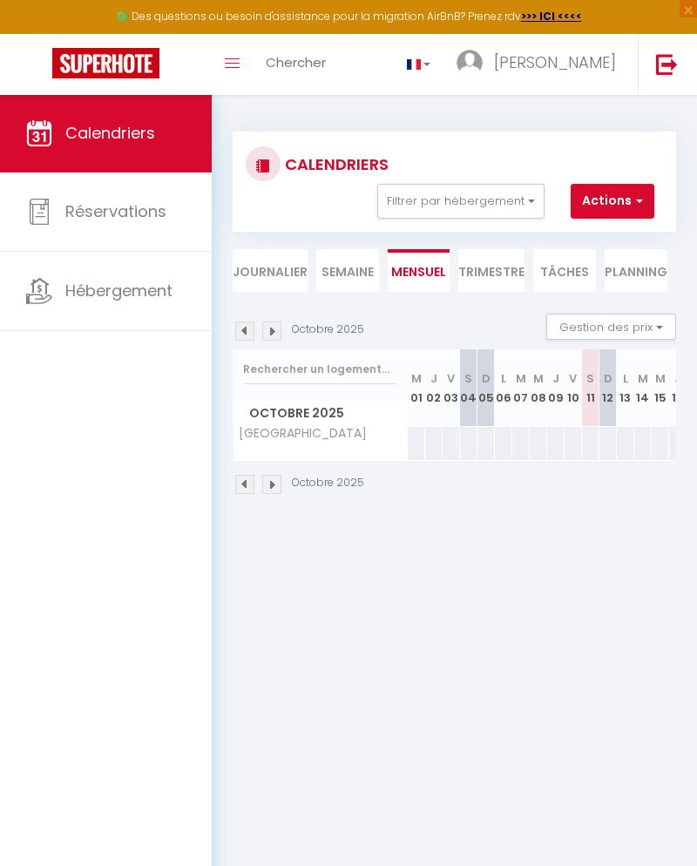
click at [116, 212] on span "Réservations" at bounding box center [115, 211] width 101 height 22
select select "not_cancelled"
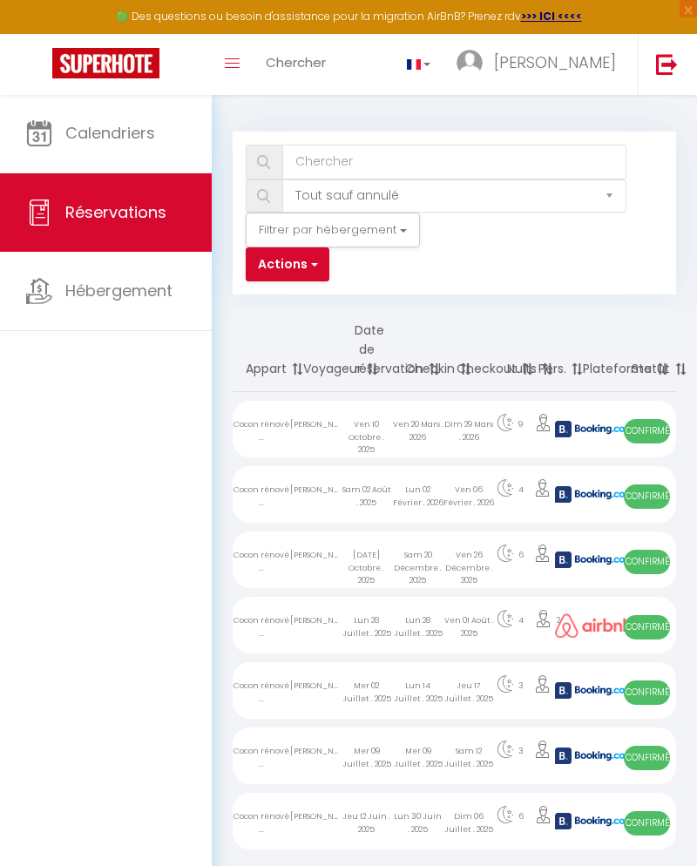
click at [83, 223] on span "Réservations" at bounding box center [115, 212] width 101 height 22
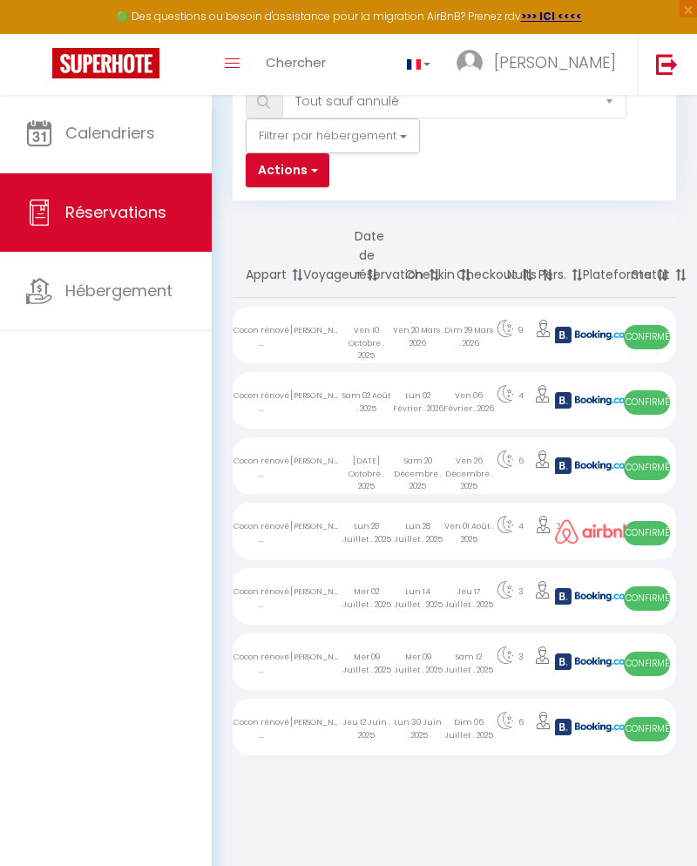
scroll to position [94, 0]
click at [475, 341] on div "Dim 29 Mars . 2026" at bounding box center [468, 335] width 51 height 57
select select "OK"
select select "KO"
select select "0"
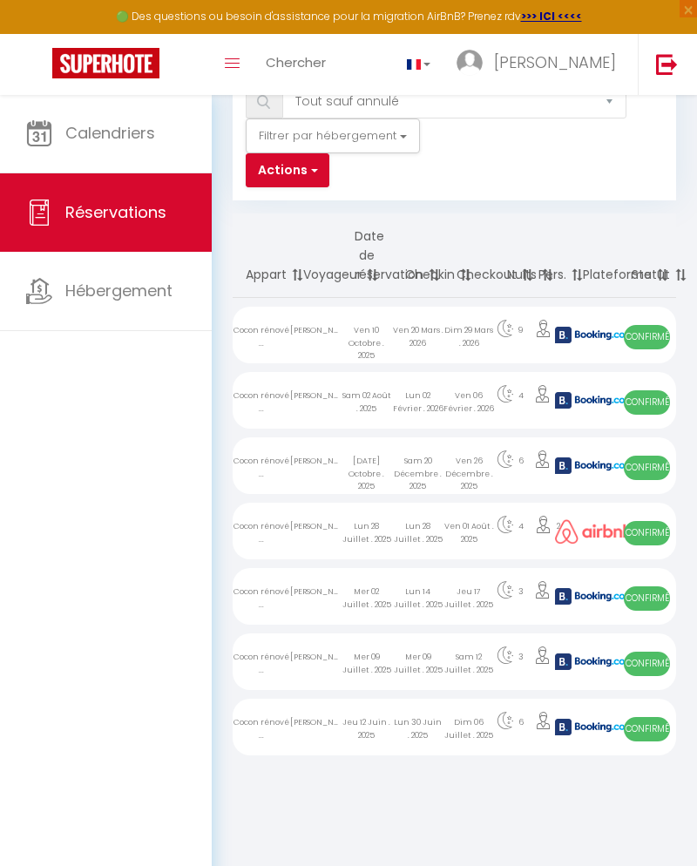
select select "0"
select select "1"
select select
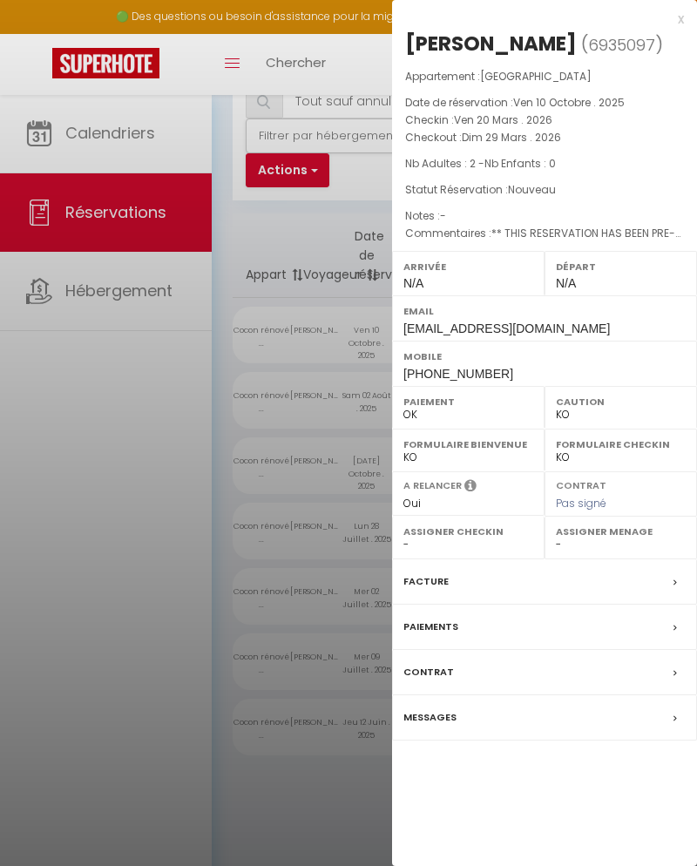
click at [642, 616] on div "Paiements" at bounding box center [544, 626] width 305 height 45
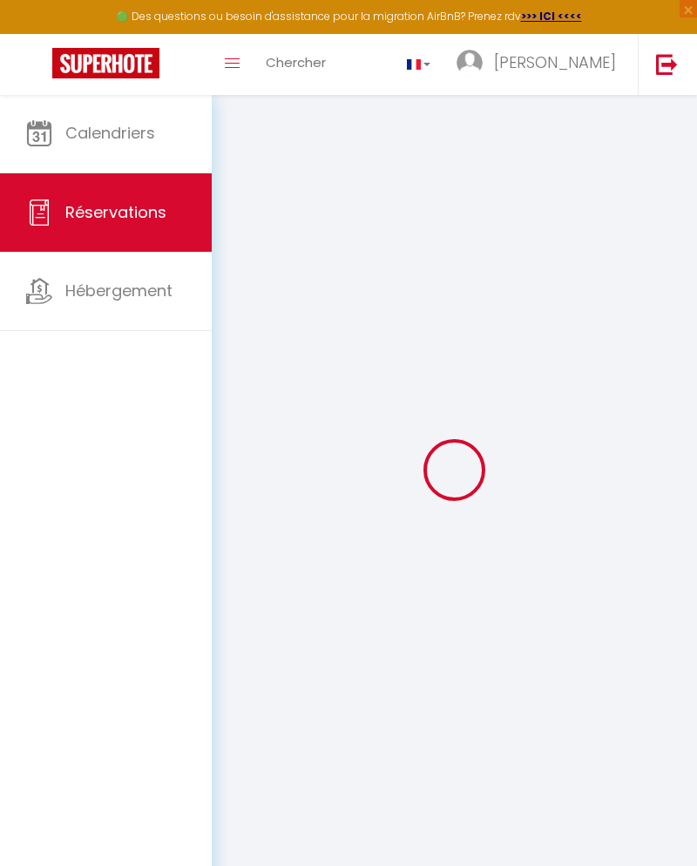
select select
checkbox input "false"
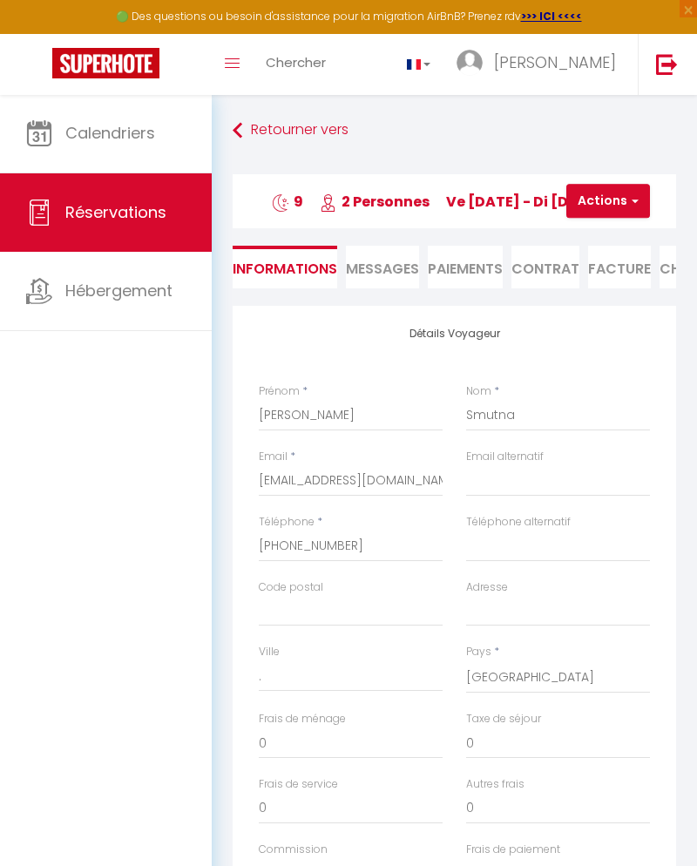
select select
checkbox input "false"
type textarea "** THIS RESERVATION HAS BEEN PRE-PAID ** BOOKING NOTE : Payment charge is EUR 9…"
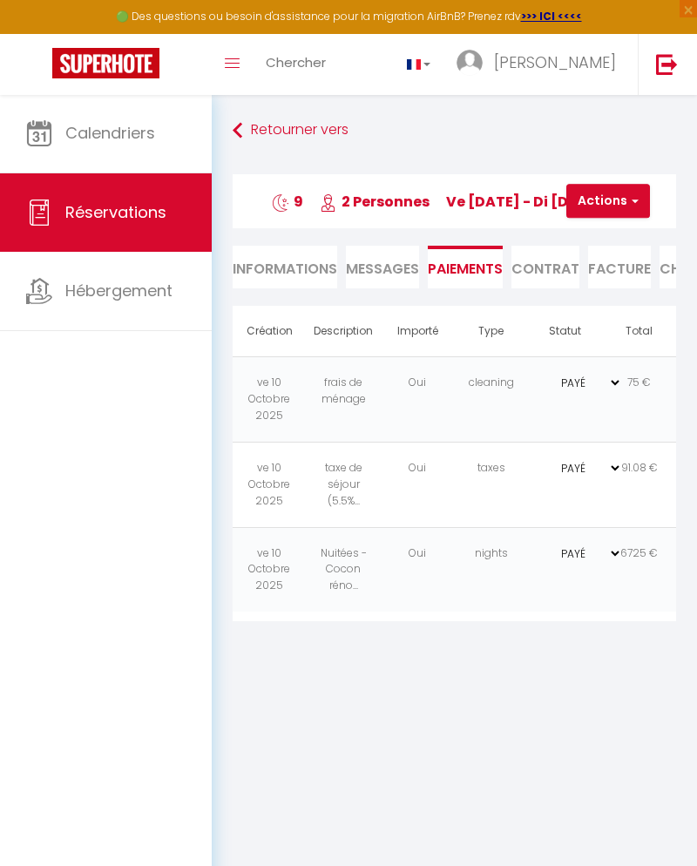
click at [539, 263] on li "Contrat" at bounding box center [545, 267] width 68 height 43
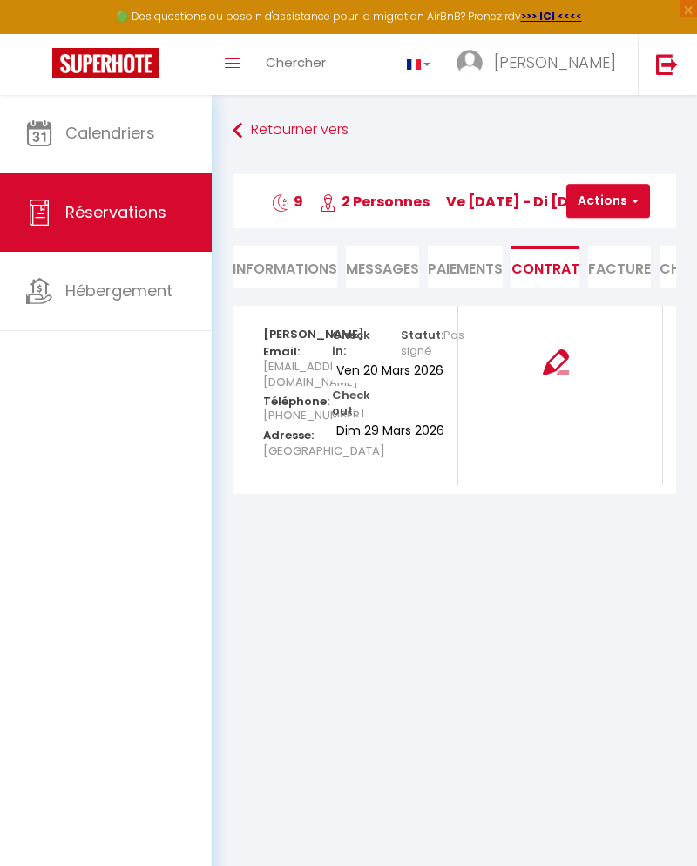
click at [275, 269] on li "Informations" at bounding box center [285, 267] width 105 height 43
select select
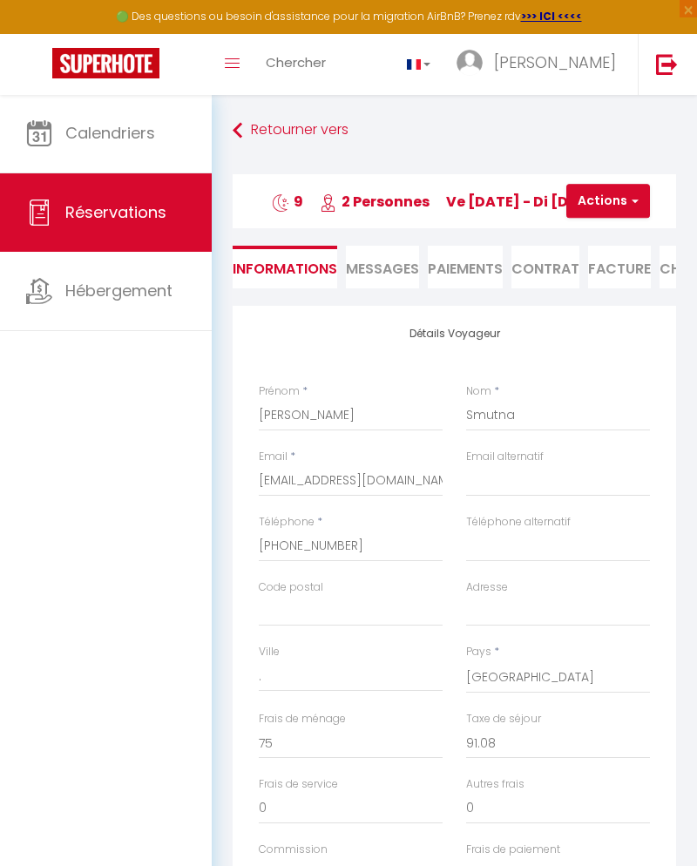
click at [379, 260] on span "Messages" at bounding box center [382, 269] width 73 height 20
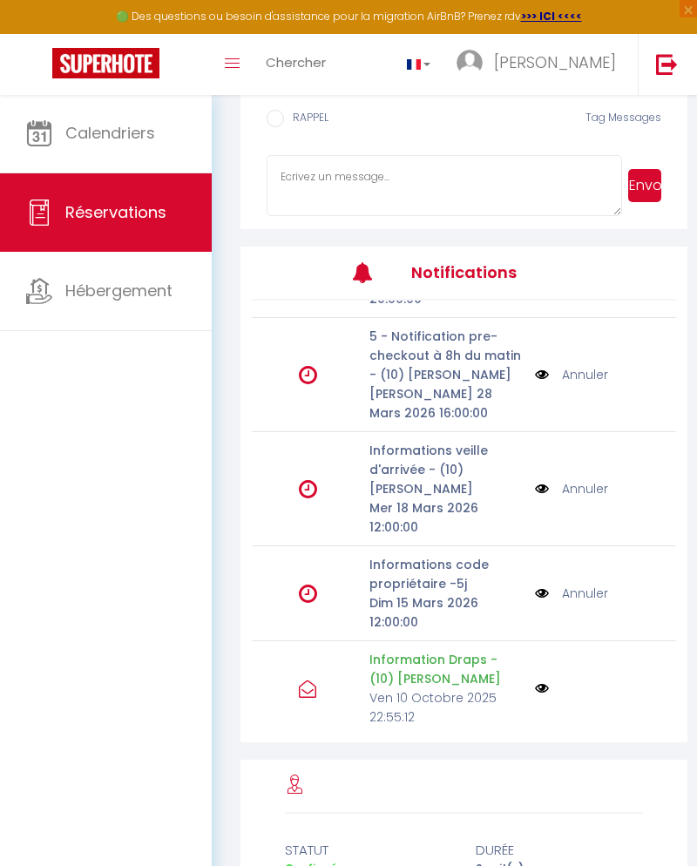
scroll to position [96, 0]
click at [536, 696] on img at bounding box center [542, 689] width 14 height 14
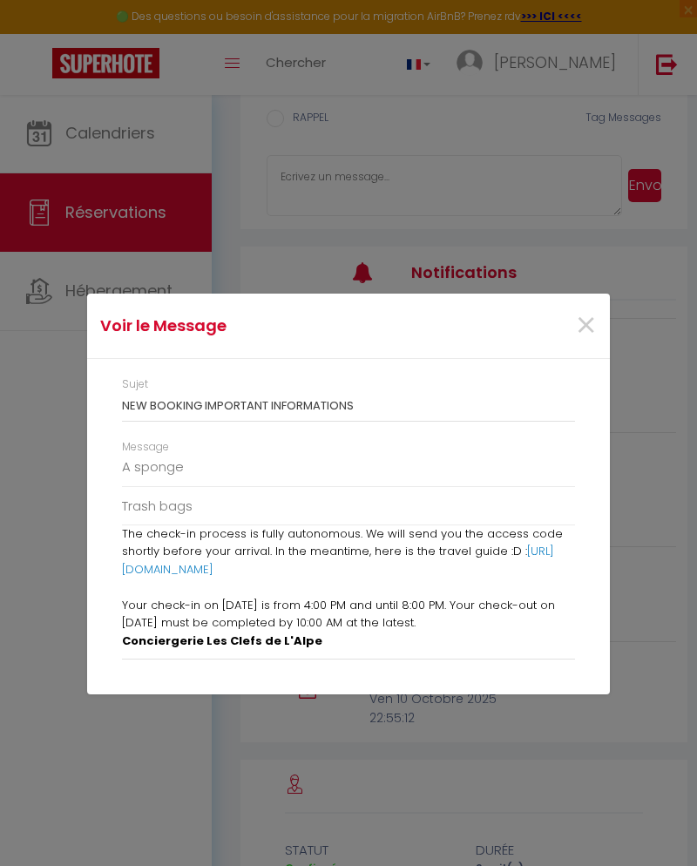
scroll to position [230, 0]
click at [581, 334] on span "×" at bounding box center [586, 326] width 22 height 52
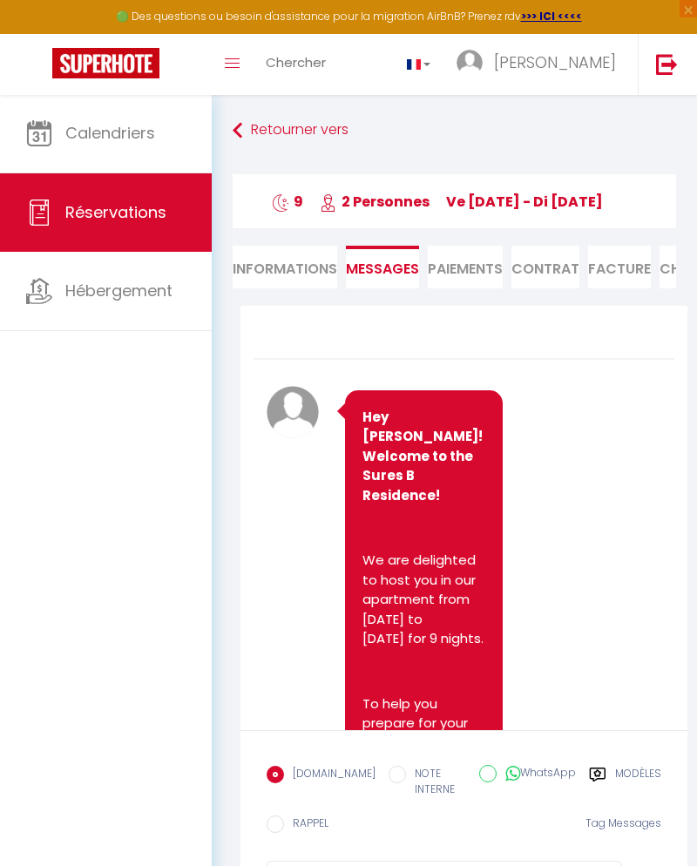
scroll to position [0, 0]
click at [475, 266] on li "Paiements" at bounding box center [465, 267] width 75 height 43
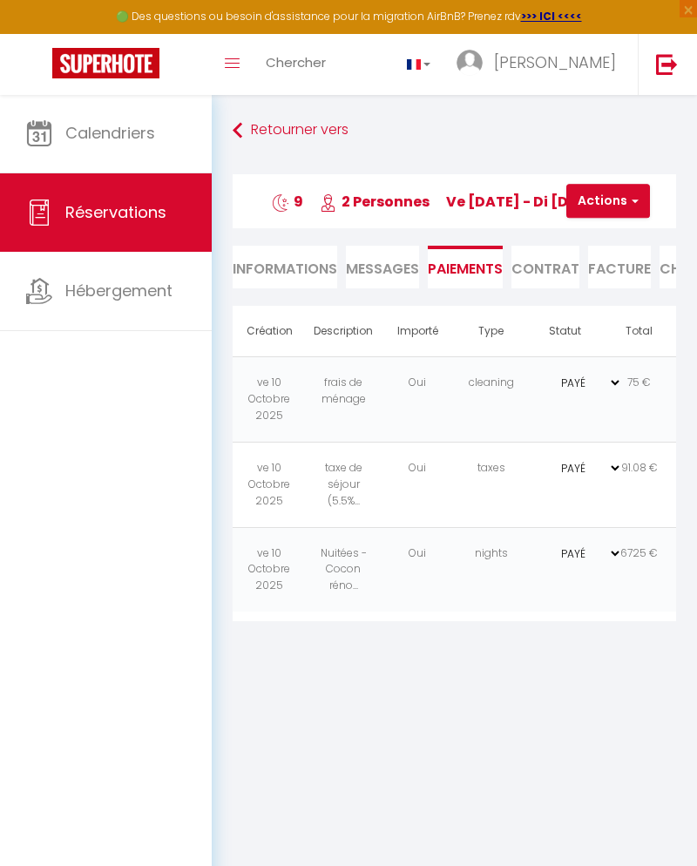
click at [293, 265] on li "Informations" at bounding box center [285, 267] width 105 height 43
select select
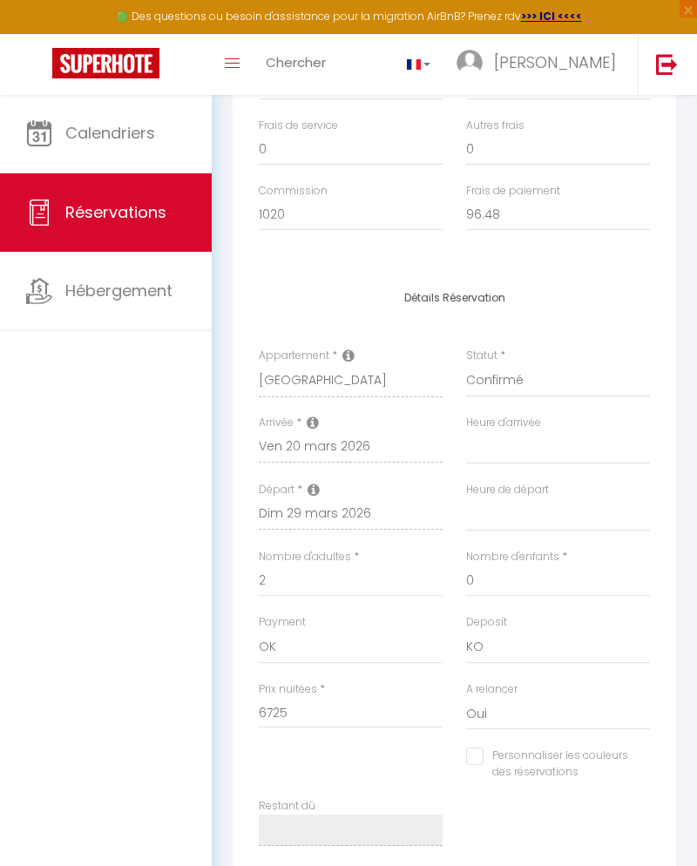
scroll to position [660, 0]
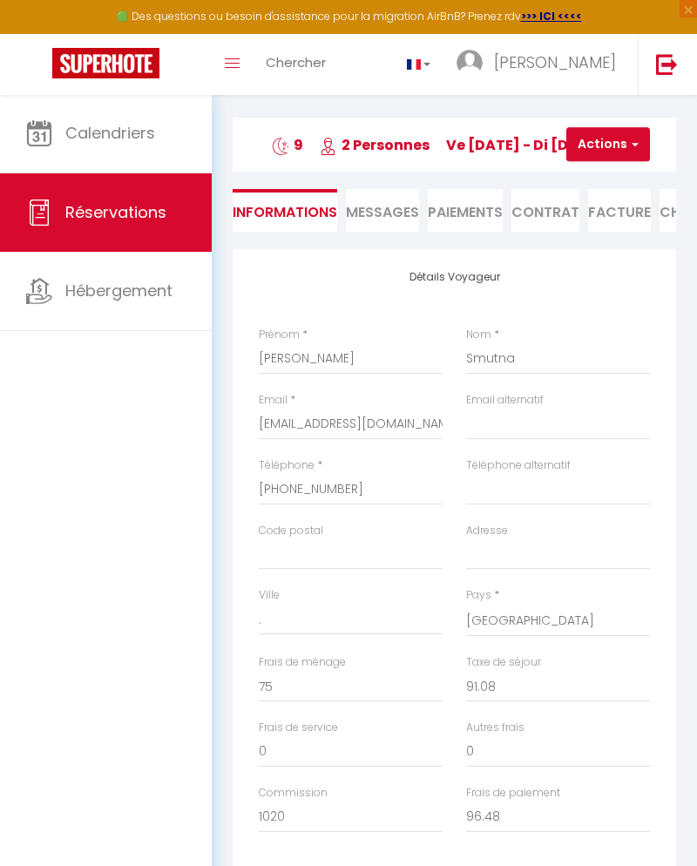
select select
checkbox input "false"
select select
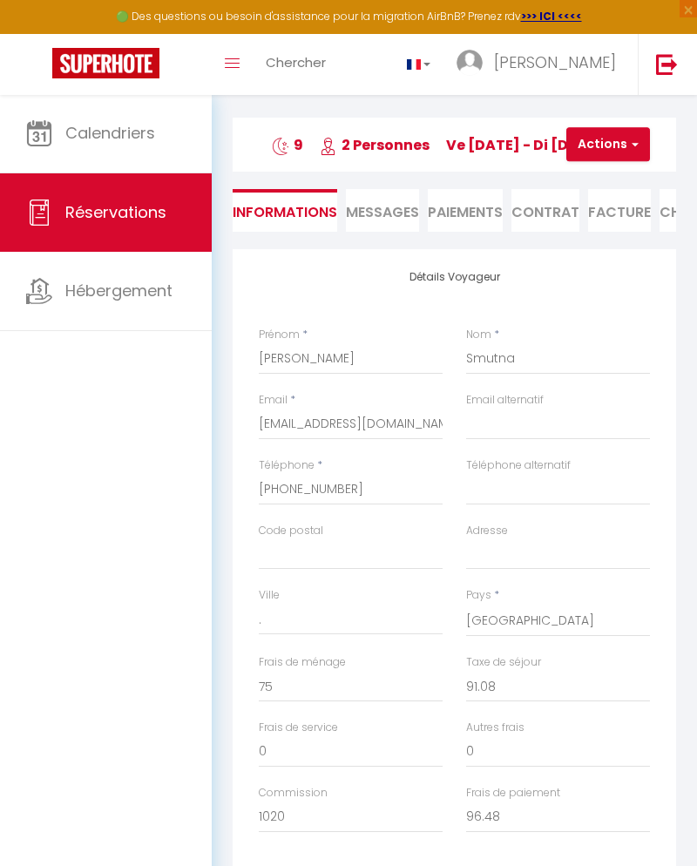
checkbox input "false"
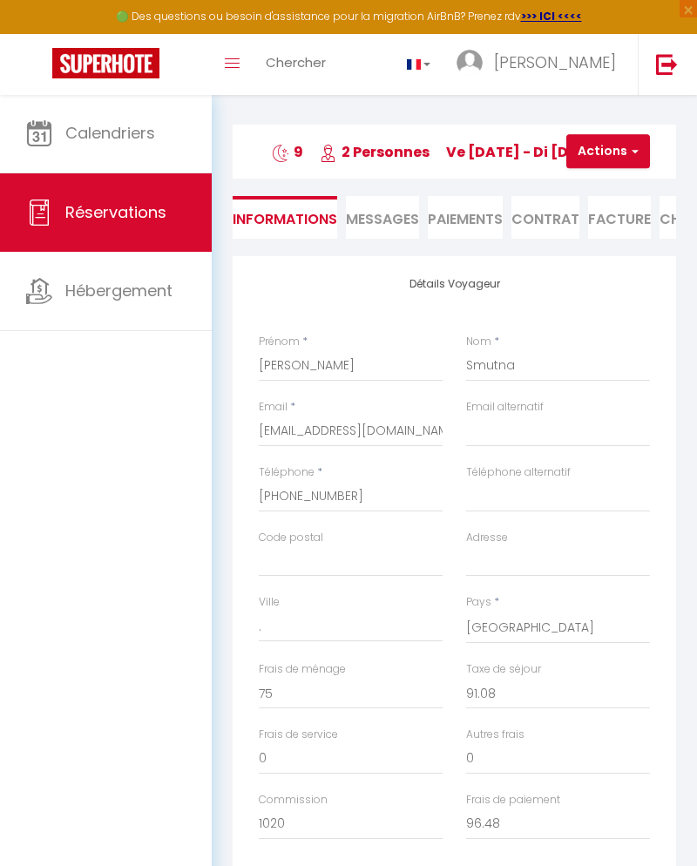
scroll to position [48, 0]
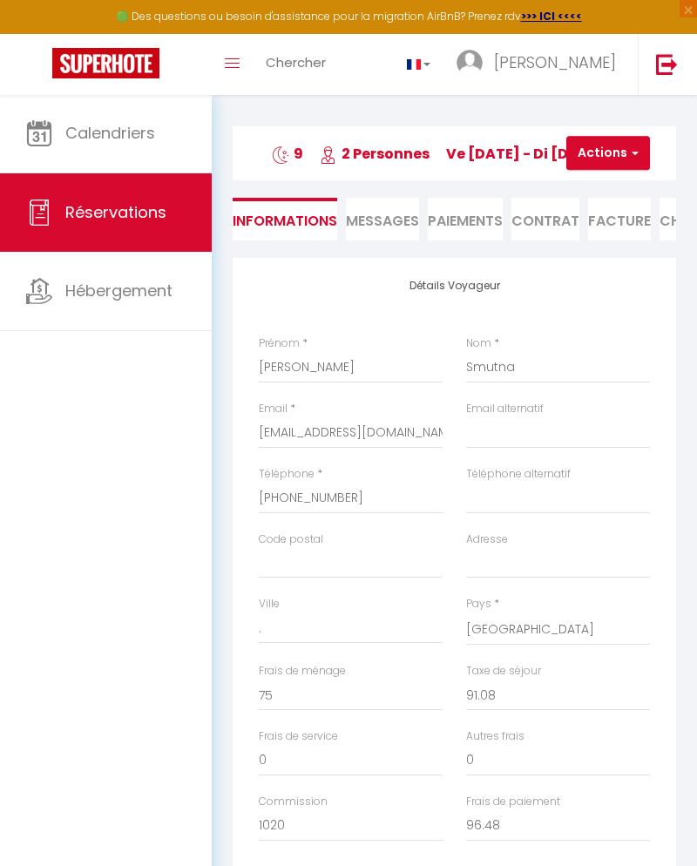
click at [395, 214] on span "Messages" at bounding box center [382, 221] width 73 height 20
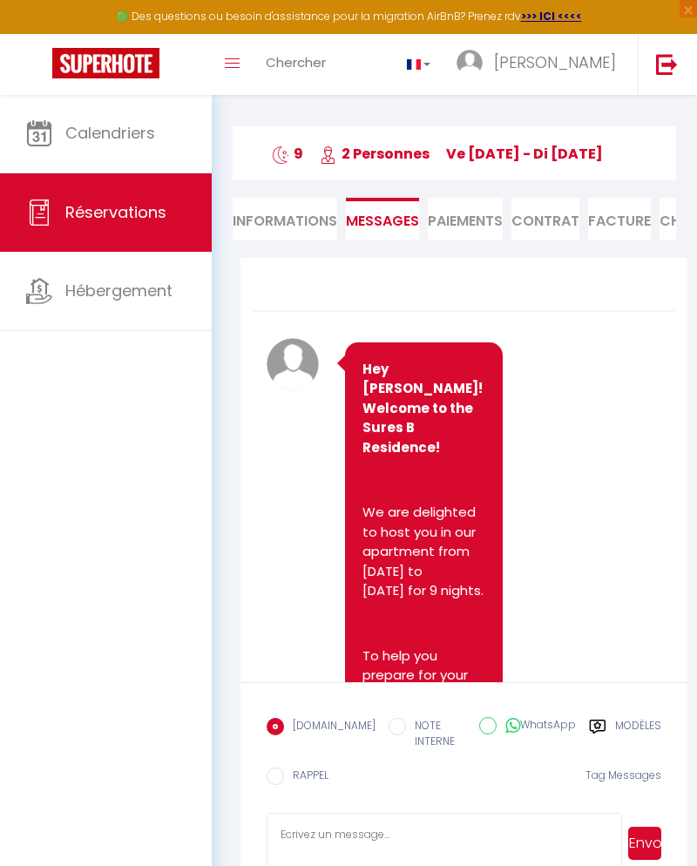
click at [470, 212] on li "Paiements" at bounding box center [465, 219] width 75 height 43
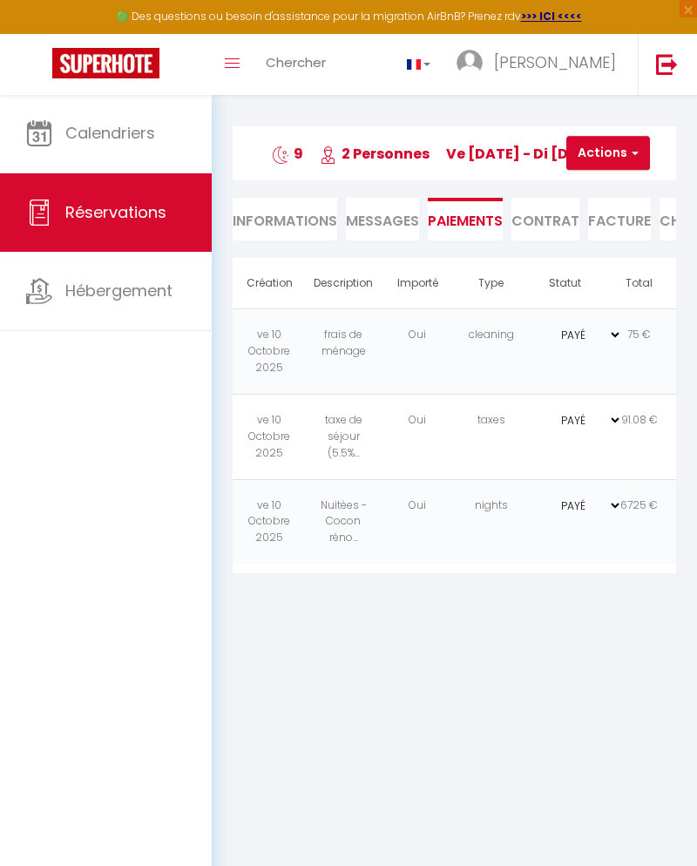
click at [542, 226] on li "Contrat" at bounding box center [545, 219] width 68 height 43
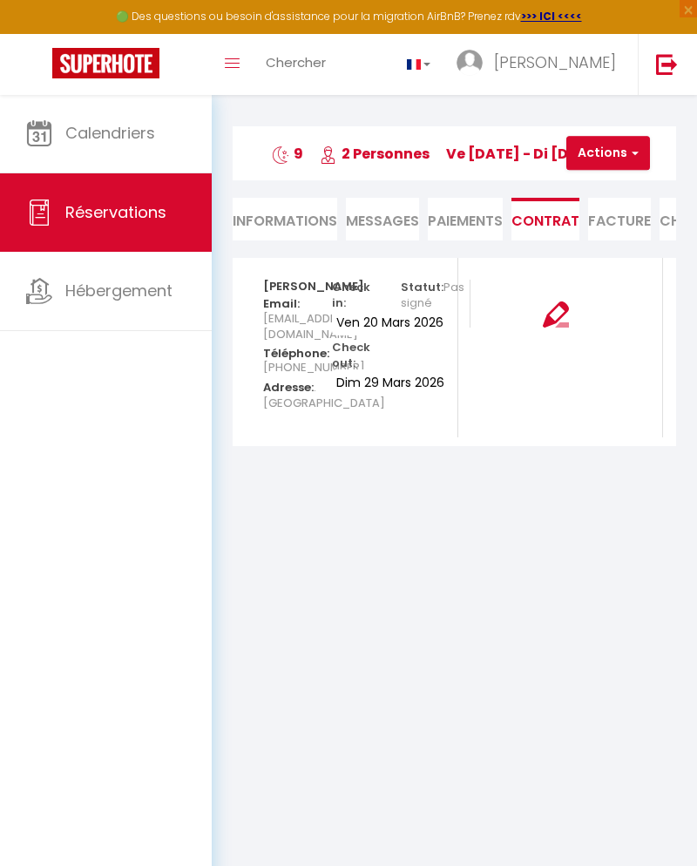
click at [625, 220] on li "Facture" at bounding box center [619, 219] width 63 height 43
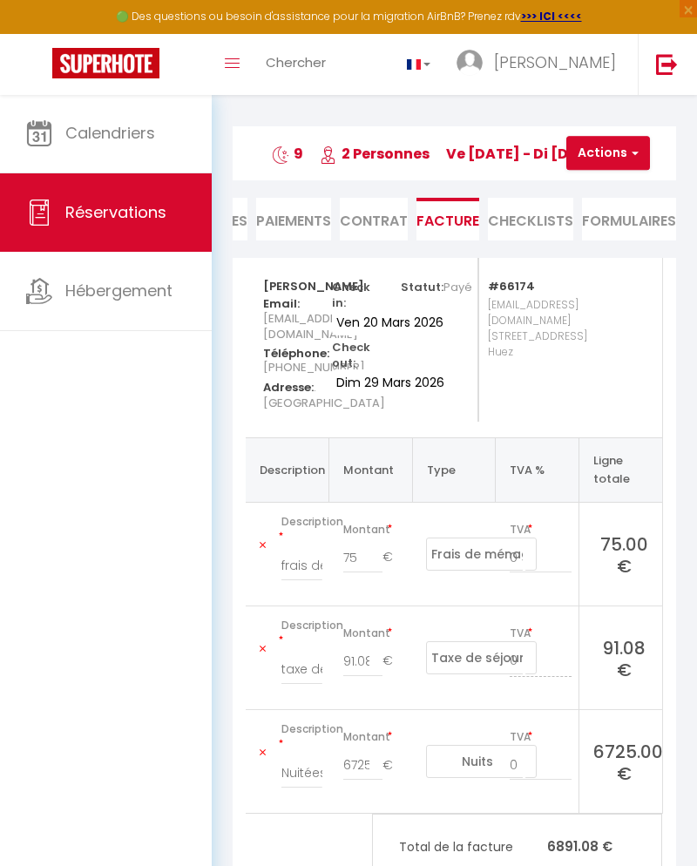
scroll to position [0, 173]
click at [523, 213] on li "CHECKLISTS" at bounding box center [528, 219] width 85 height 43
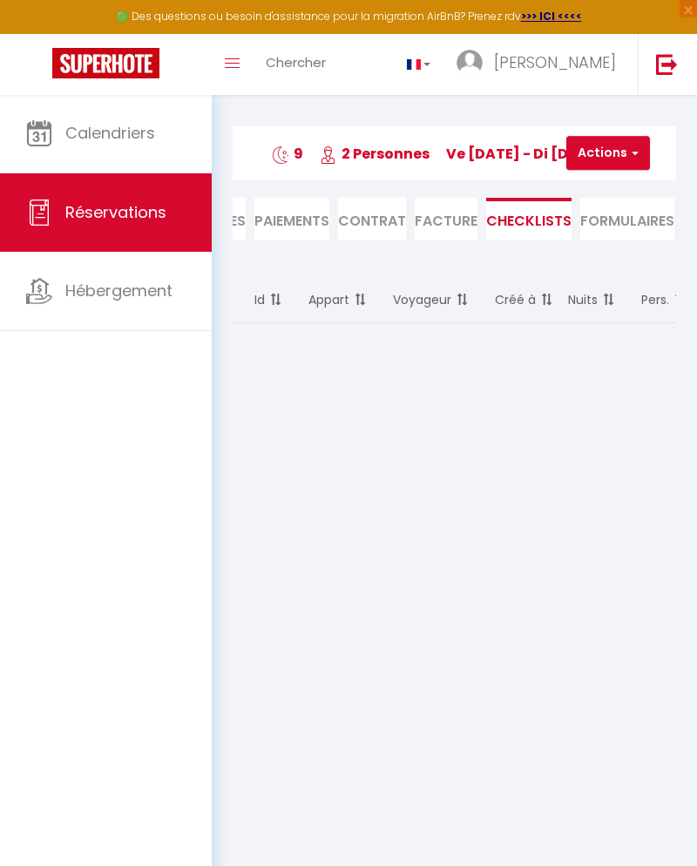
click at [631, 223] on li "FORMULAIRES" at bounding box center [627, 219] width 94 height 43
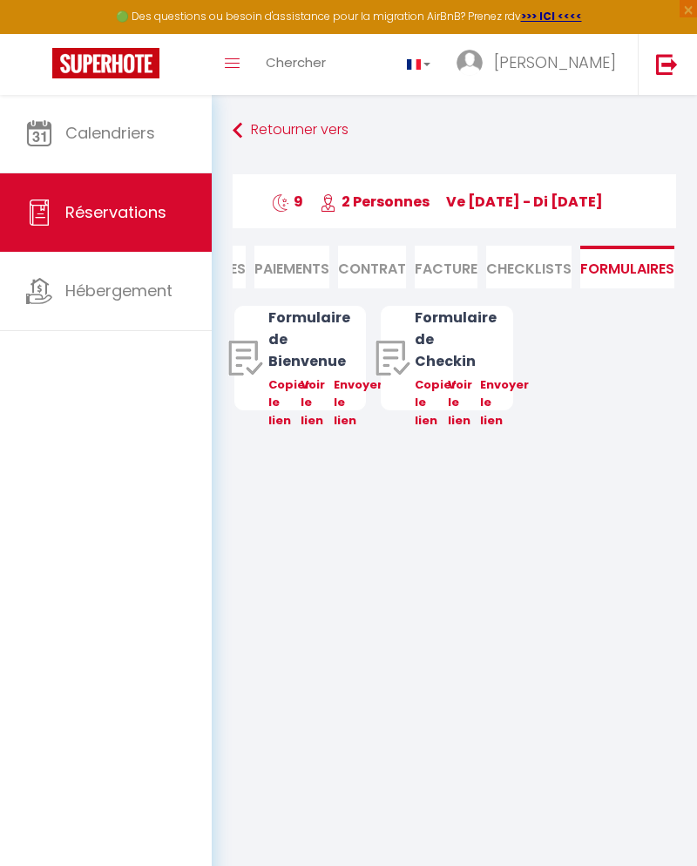
click at [109, 211] on span "Réservations" at bounding box center [115, 212] width 101 height 22
select select "not_cancelled"
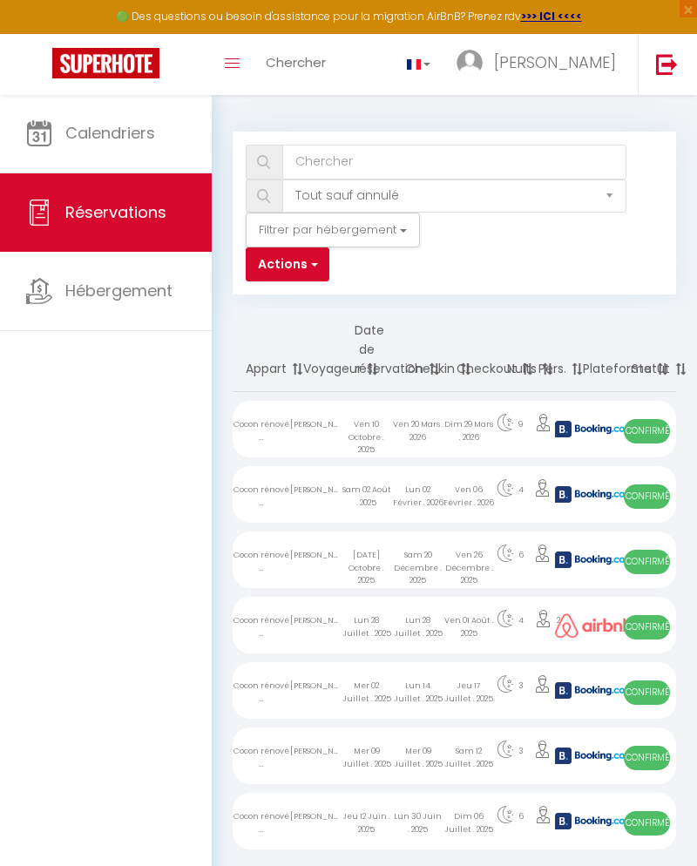
click at [306, 570] on div "[PERSON_NAME]" at bounding box center [315, 559] width 51 height 57
select select "OK"
select select "KO"
select select "0"
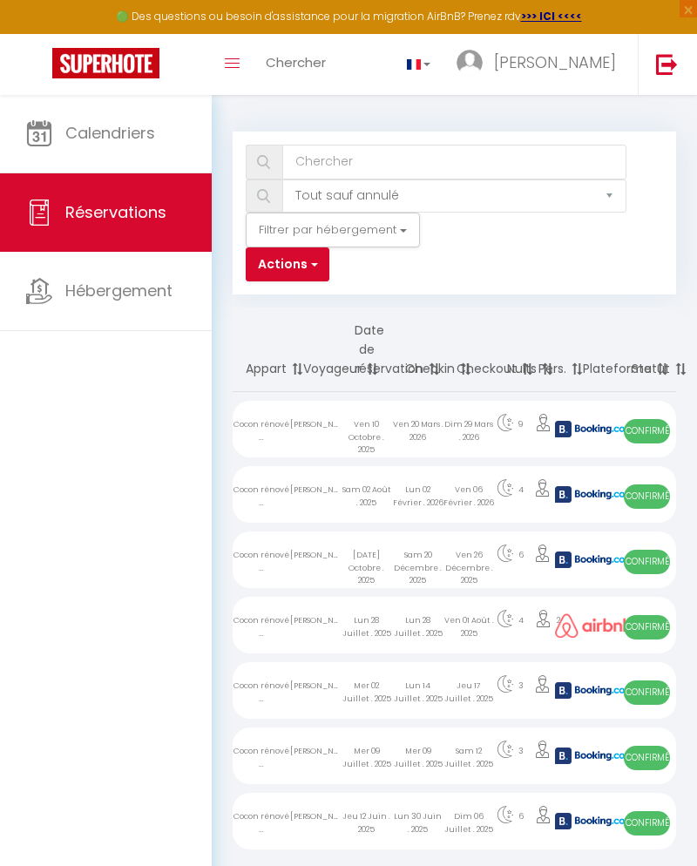
select select "1"
select select
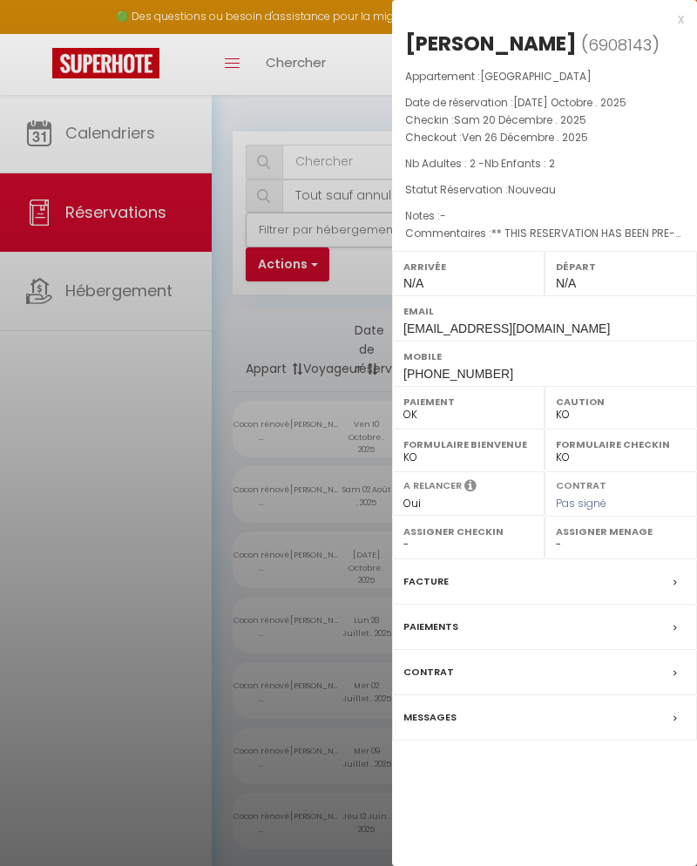
click at [504, 604] on div "Facture" at bounding box center [544, 581] width 305 height 45
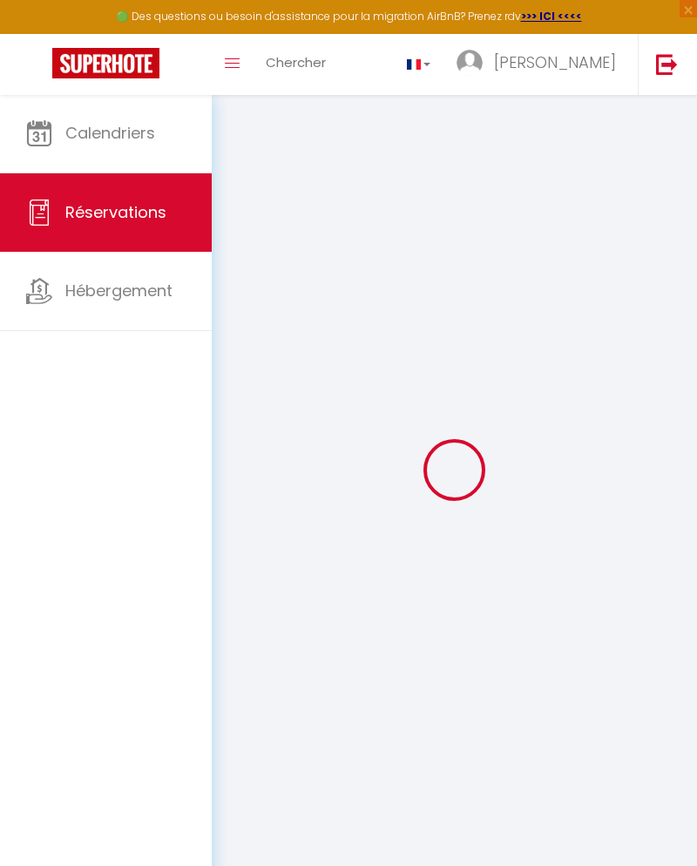
select select
checkbox input "false"
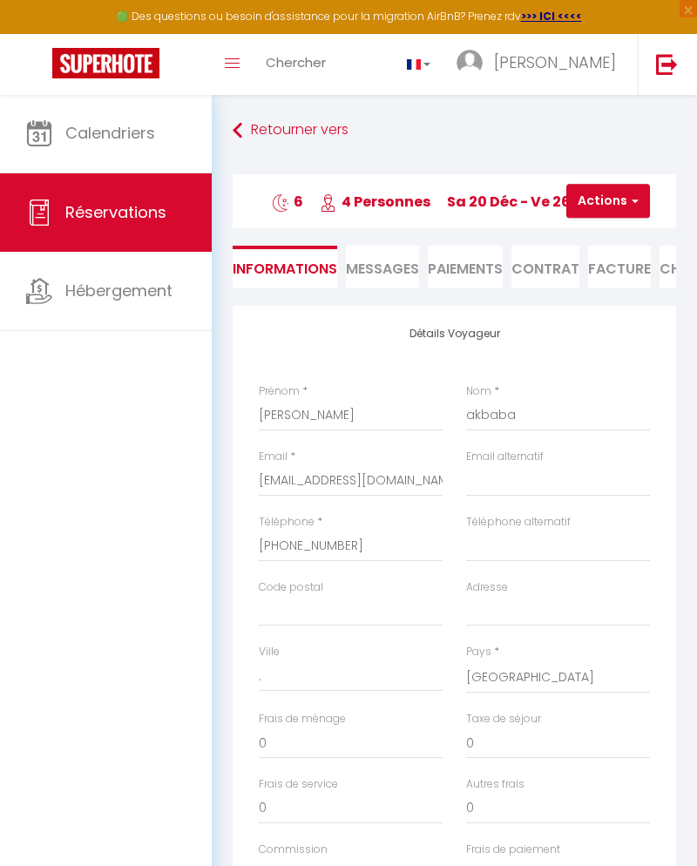
select select
checkbox input "false"
type textarea "** THIS RESERVATION HAS BEEN PRE-PAID ** BOOKING NOTE : Payment charge is EUR 4…"
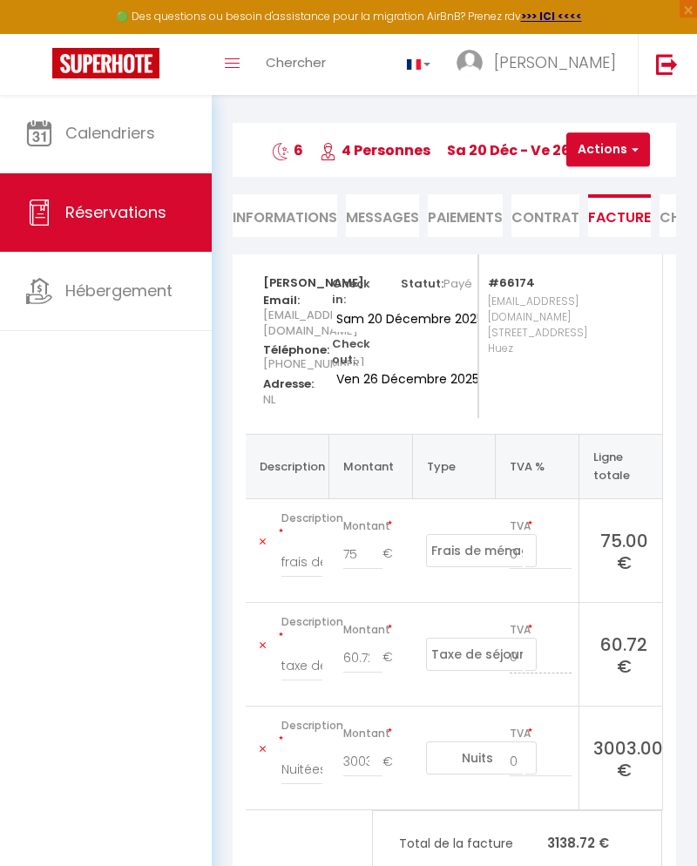
scroll to position [24, 0]
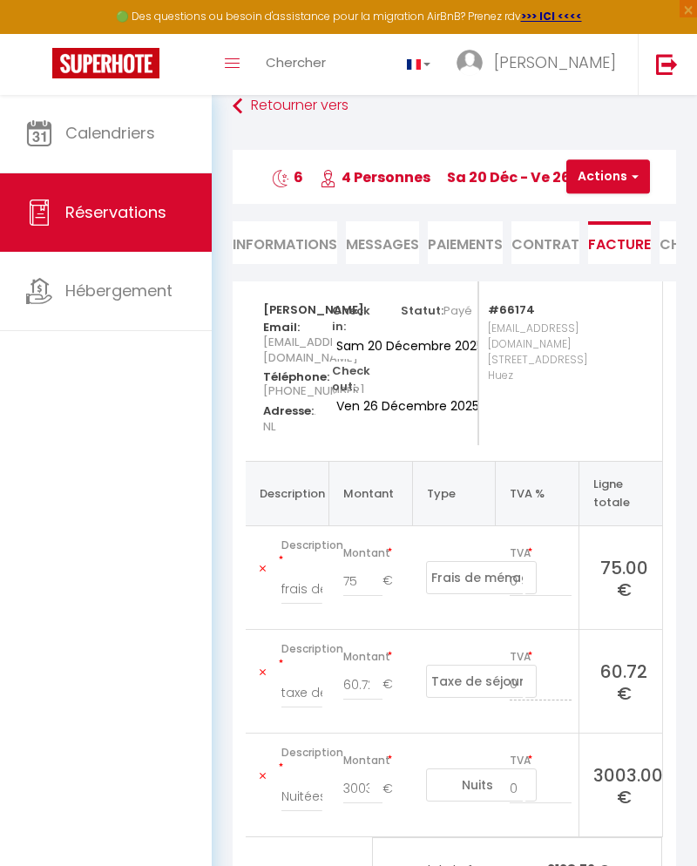
click at [273, 238] on li "Informations" at bounding box center [285, 242] width 105 height 43
select select
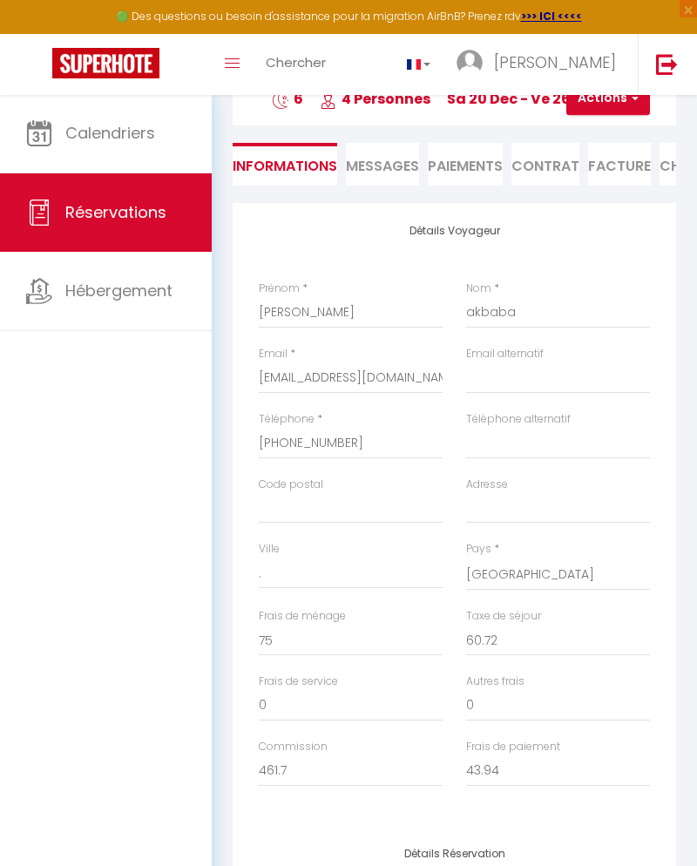
scroll to position [13, 0]
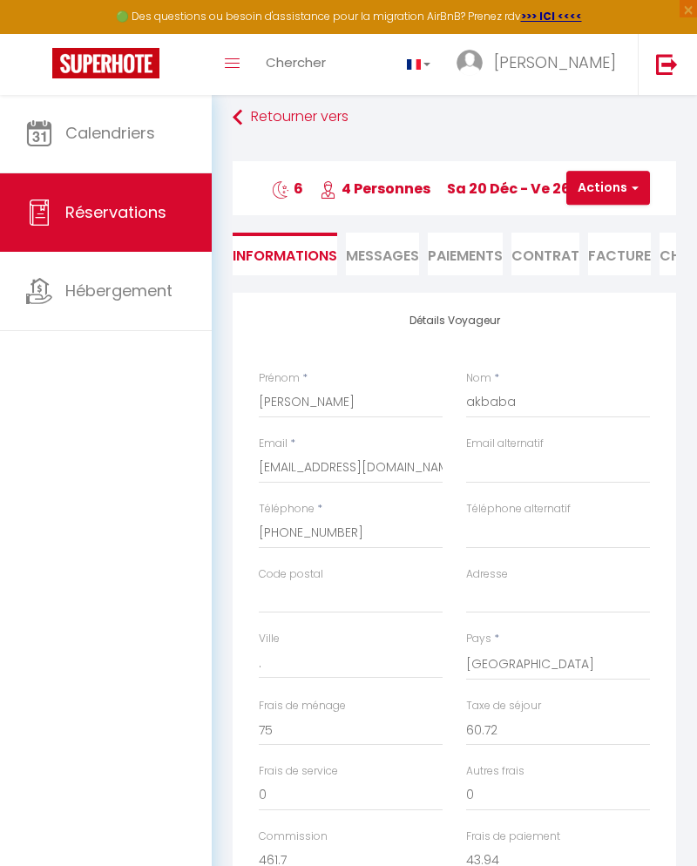
click at [395, 253] on span "Messages" at bounding box center [382, 256] width 73 height 20
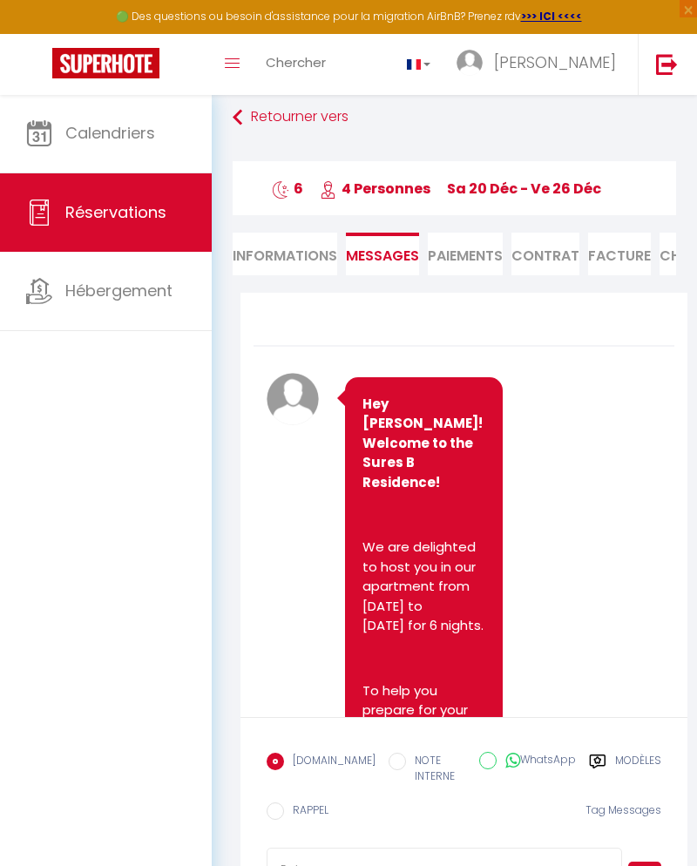
click at [475, 254] on li "Paiements" at bounding box center [465, 254] width 75 height 43
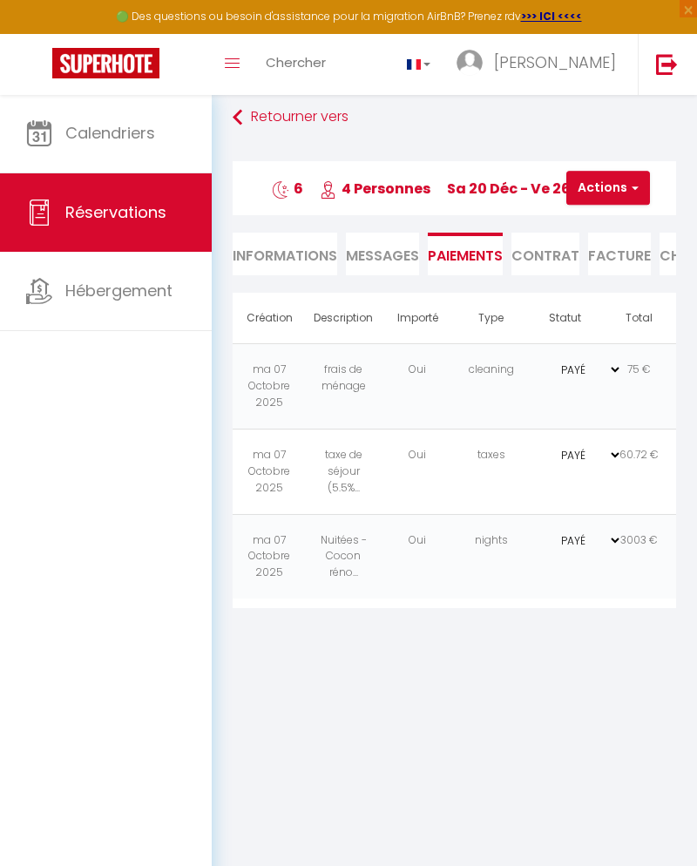
click at [550, 254] on li "Contrat" at bounding box center [545, 254] width 68 height 43
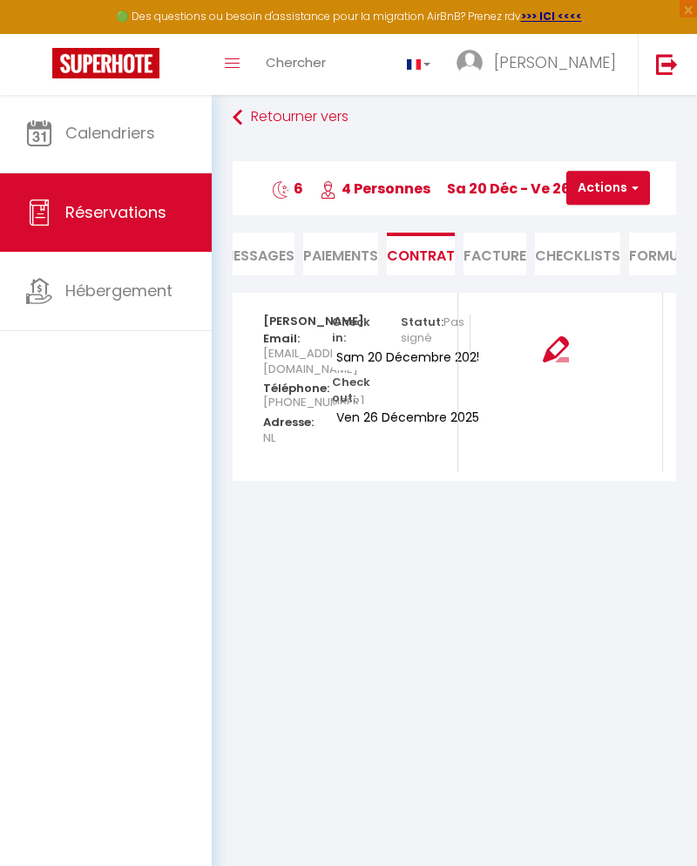
scroll to position [0, 134]
click at [495, 254] on li "Facture" at bounding box center [485, 254] width 63 height 43
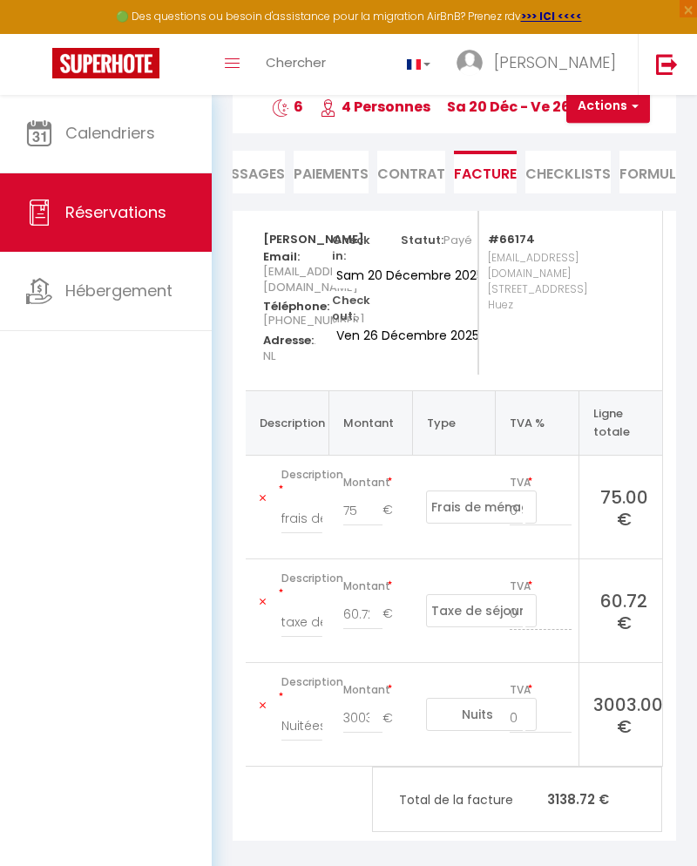
scroll to position [94, 0]
click at [582, 177] on li "CHECKLISTS" at bounding box center [567, 173] width 85 height 43
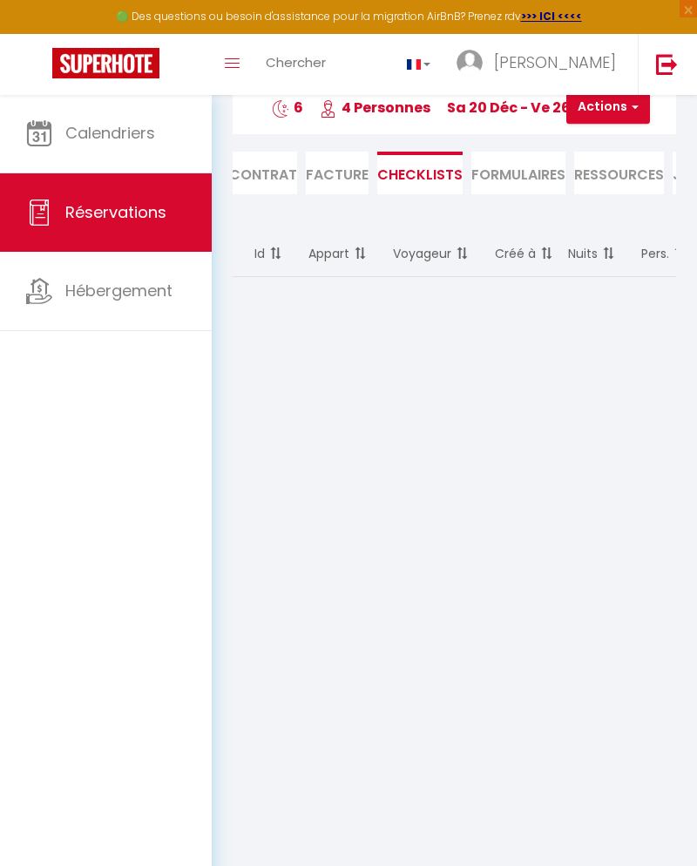
scroll to position [0, 287]
click at [529, 171] on li "FORMULAIRES" at bounding box center [513, 173] width 94 height 43
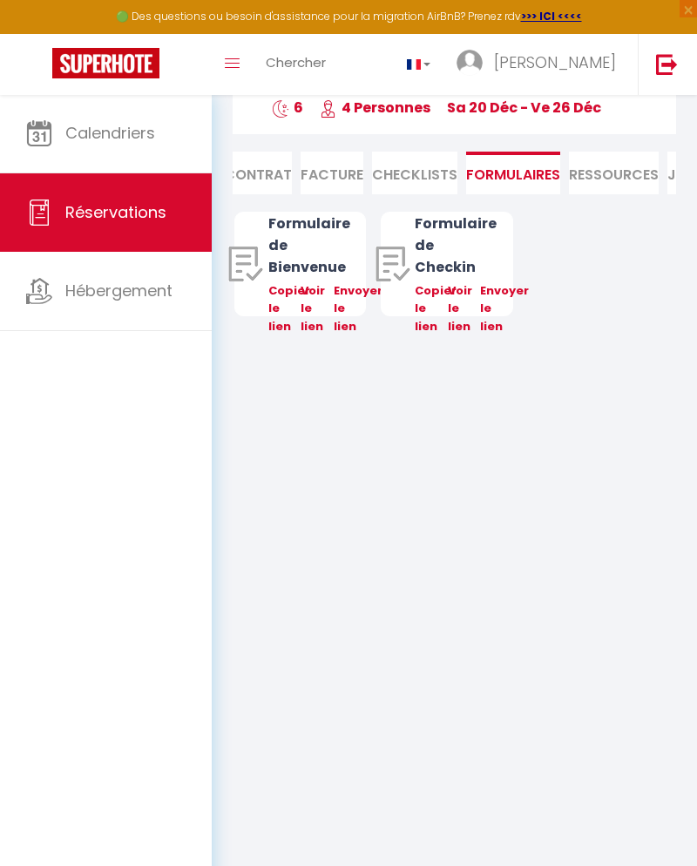
click at [613, 171] on li "Ressources" at bounding box center [614, 173] width 90 height 43
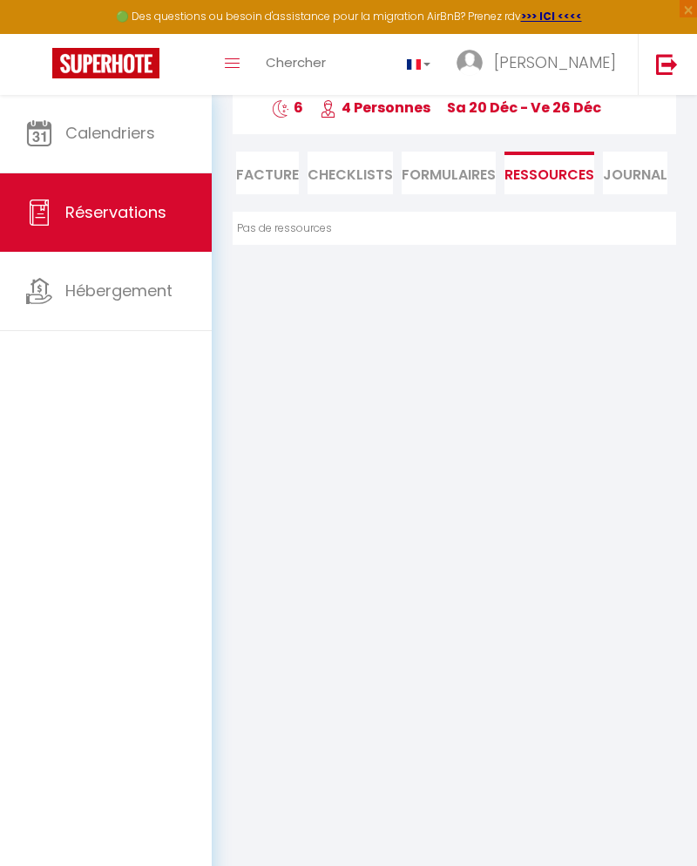
scroll to position [0, 351]
click at [644, 173] on li "Journal" at bounding box center [636, 173] width 64 height 43
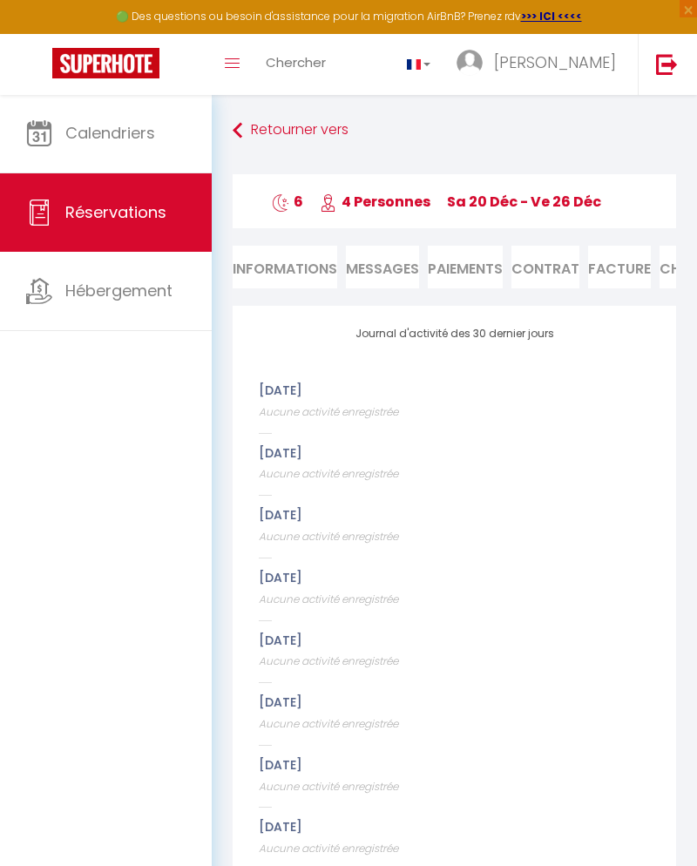
click at [293, 266] on li "Informations" at bounding box center [285, 267] width 105 height 43
select select
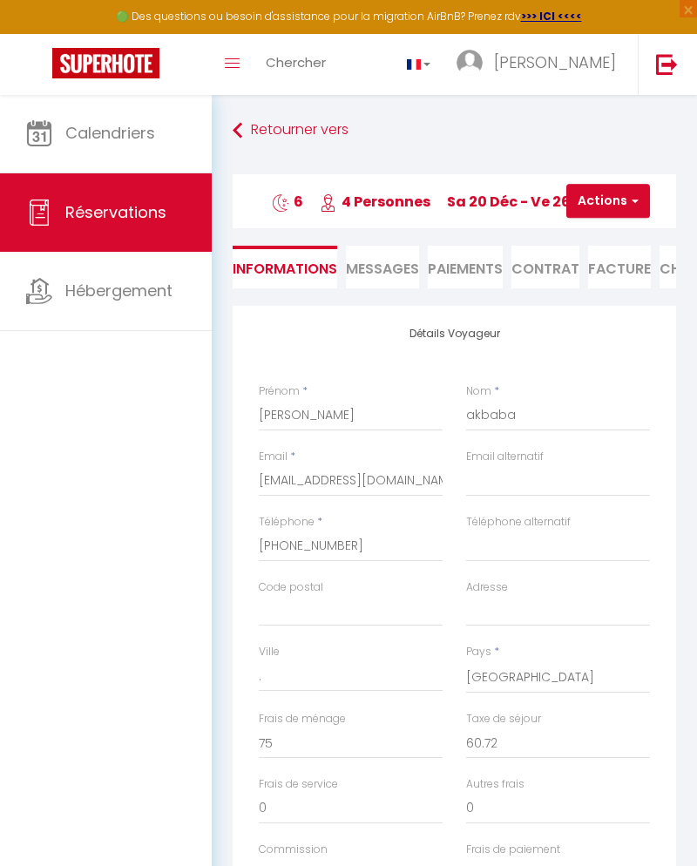
select select
checkbox input "false"
select select
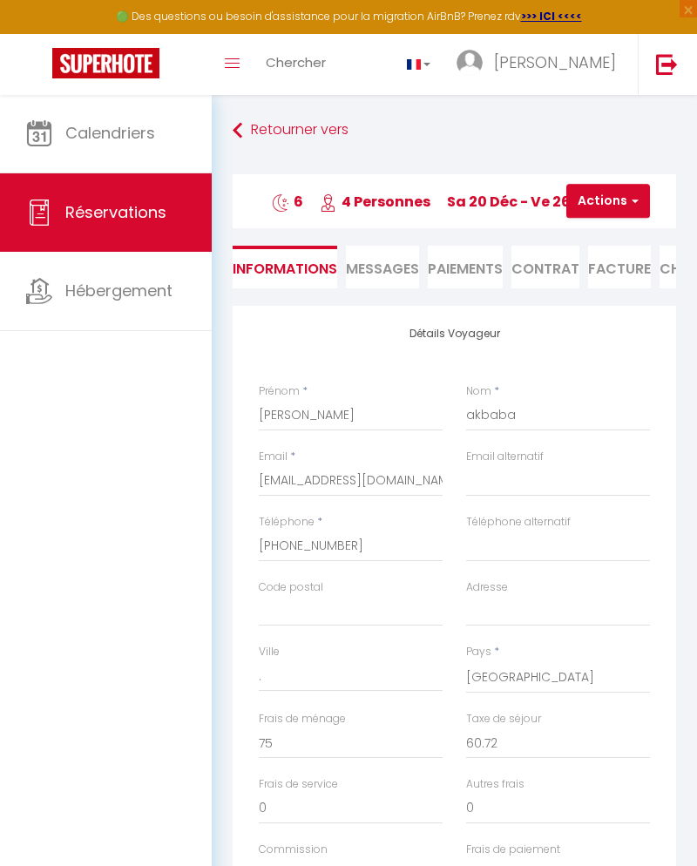
checkbox input "false"
click at [240, 126] on icon at bounding box center [238, 130] width 10 height 31
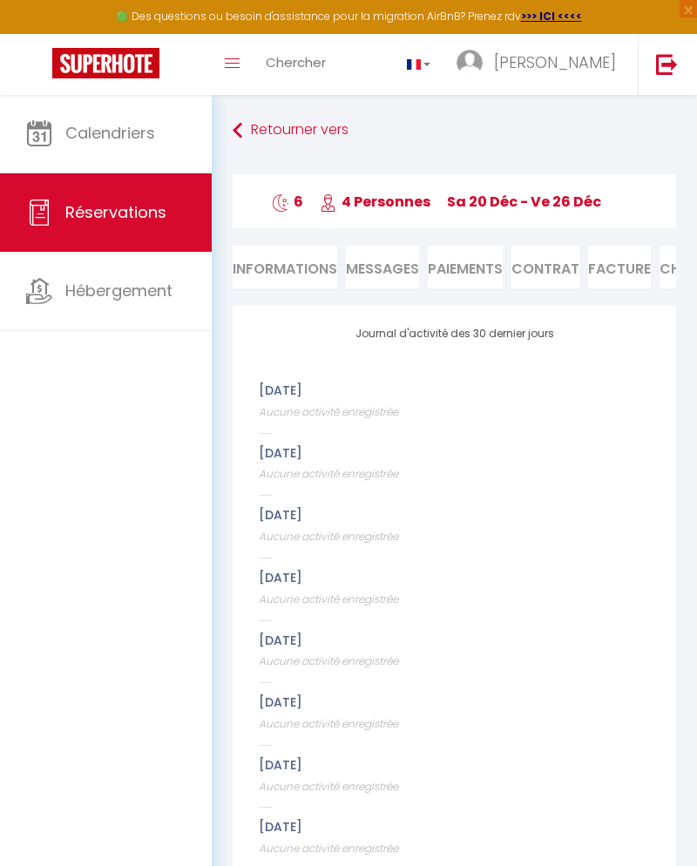
click at [253, 135] on link "Retourner vers" at bounding box center [454, 130] width 443 height 31
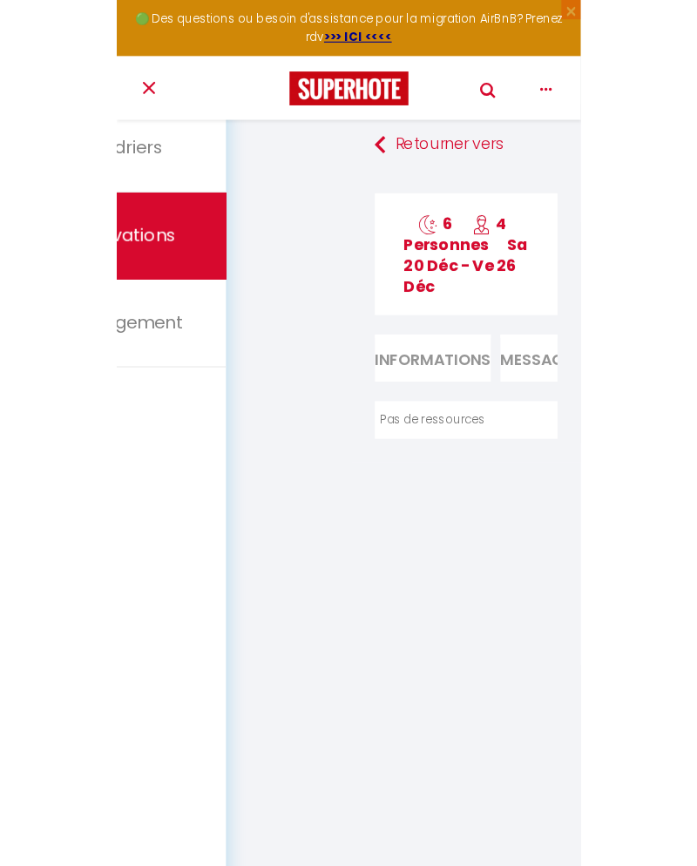
scroll to position [119, 0]
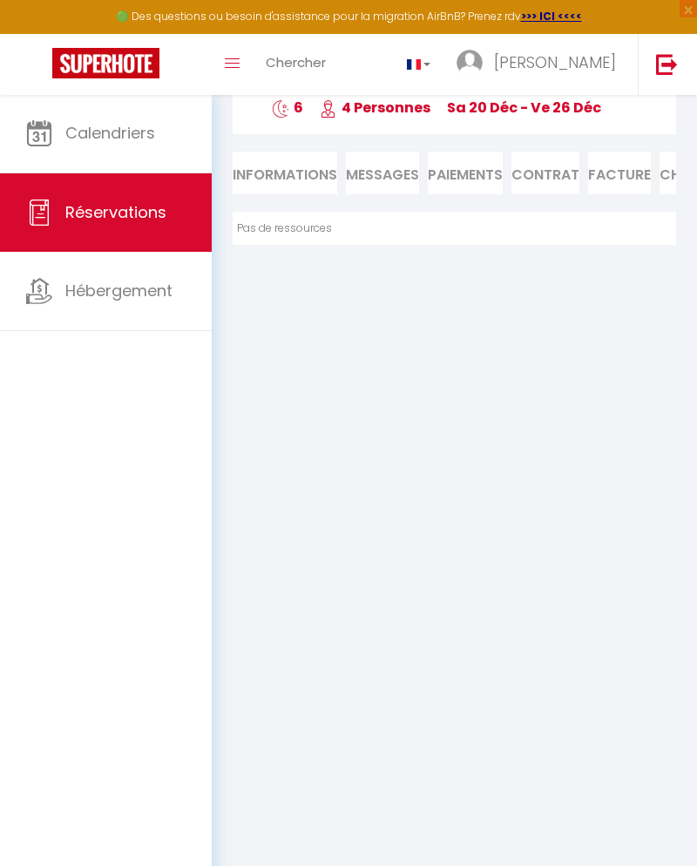
click at [101, 214] on span "Réservations" at bounding box center [115, 212] width 101 height 22
select select "not_cancelled"
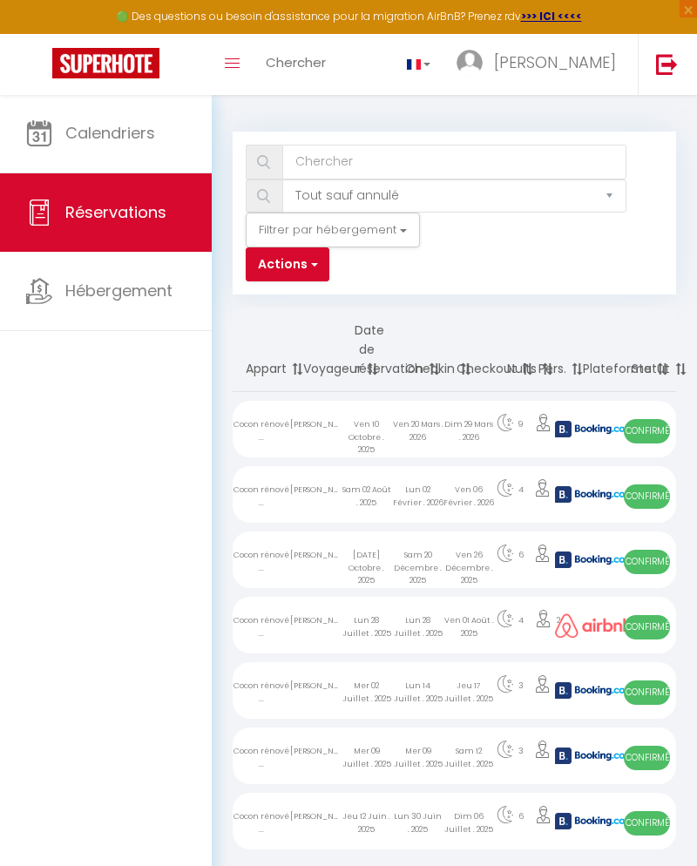
click at [282, 267] on button "Actions" at bounding box center [288, 264] width 84 height 35
click at [279, 325] on link "Exporter les réservations" at bounding box center [235, 325] width 186 height 23
type input "[PERSON_NAME][EMAIL_ADDRESS][DOMAIN_NAME]"
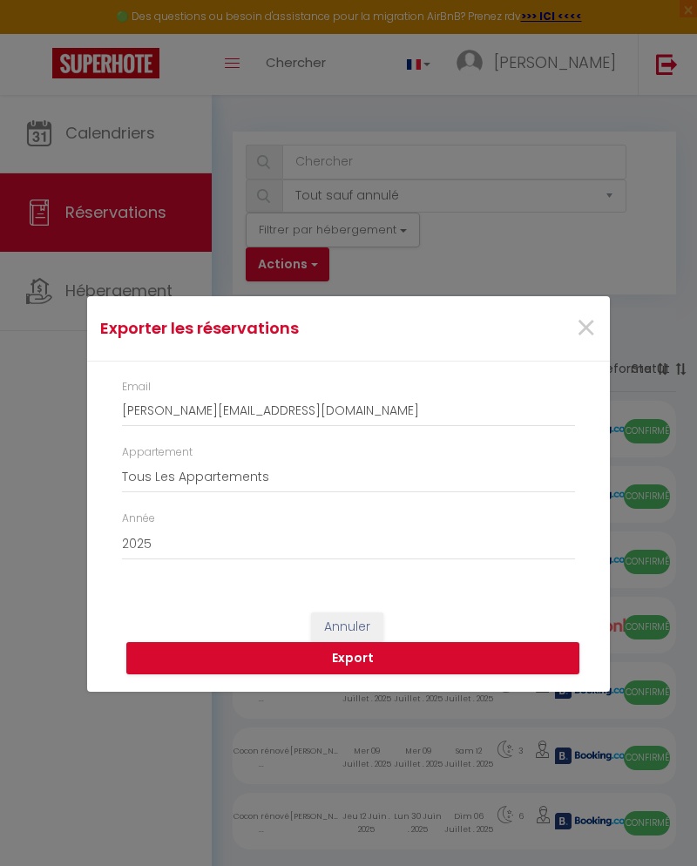
click at [387, 664] on button "Export" at bounding box center [352, 658] width 453 height 33
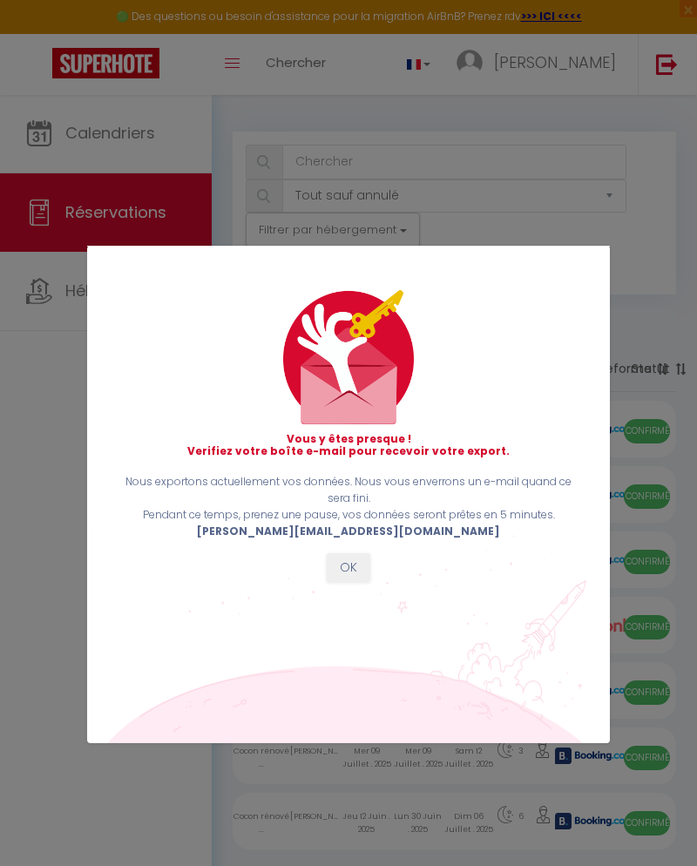
click at [340, 576] on button "OK" at bounding box center [349, 568] width 44 height 30
